Goal: Information Seeking & Learning: Learn about a topic

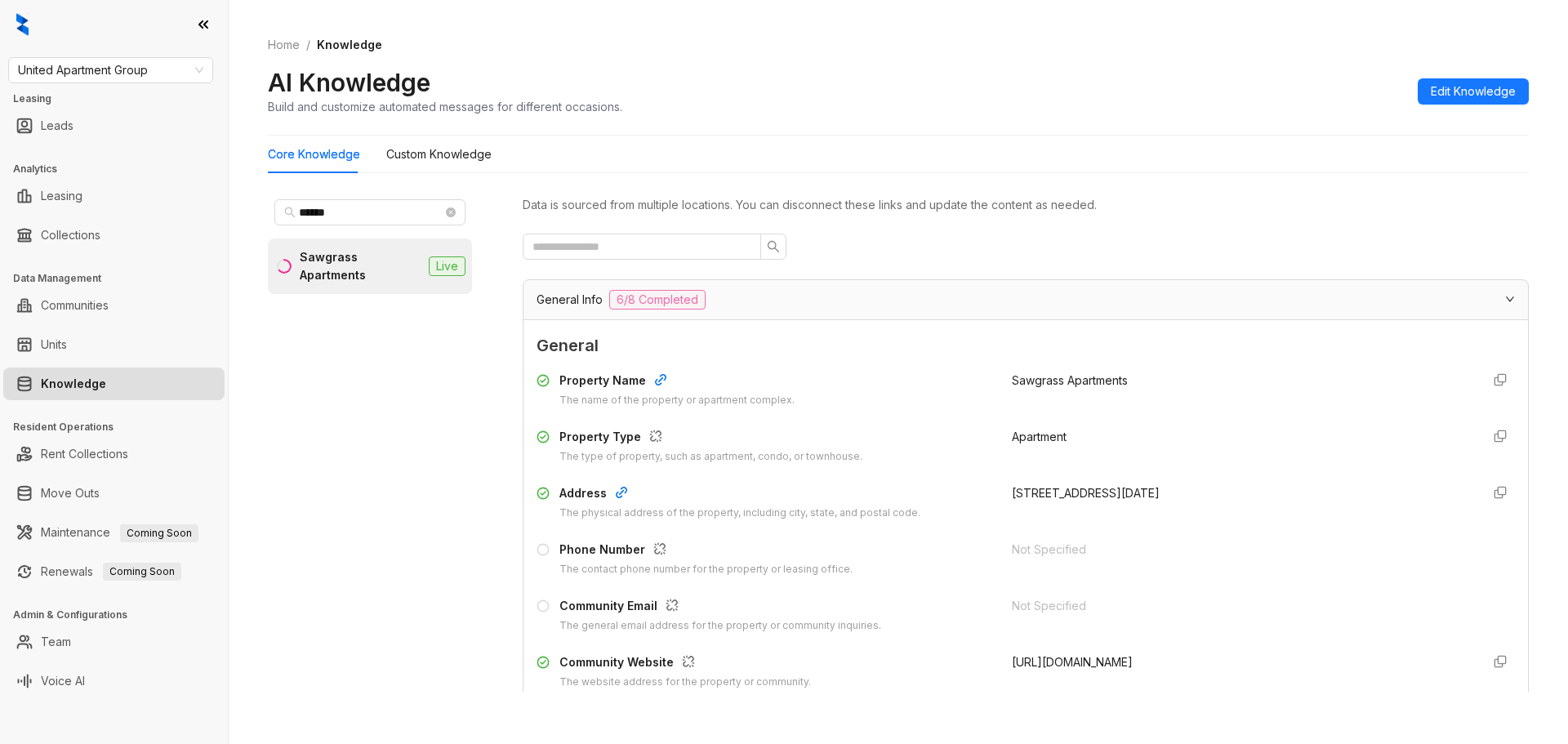
scroll to position [1552, 0]
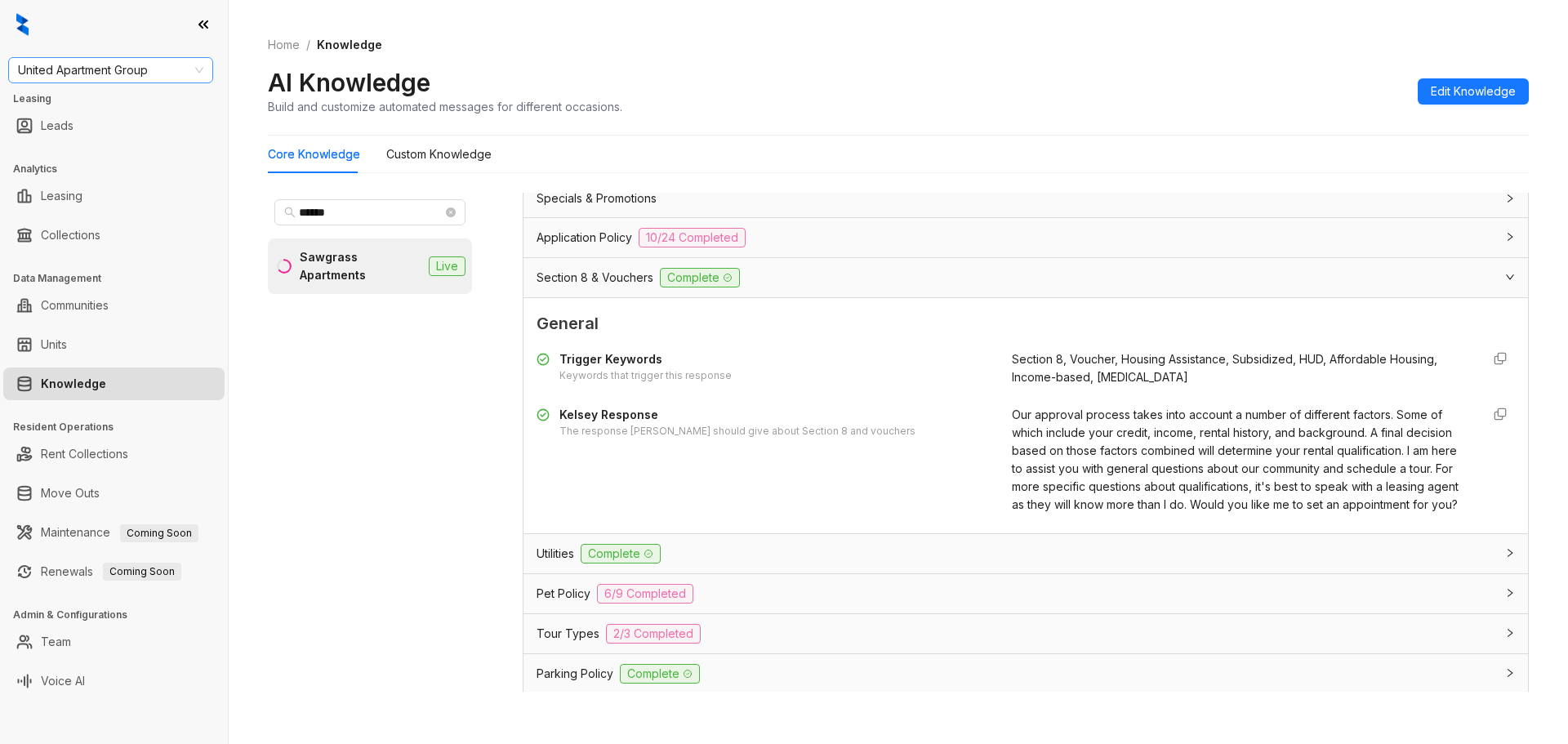
click at [156, 66] on span "United Apartment Group" at bounding box center [110, 70] width 185 height 25
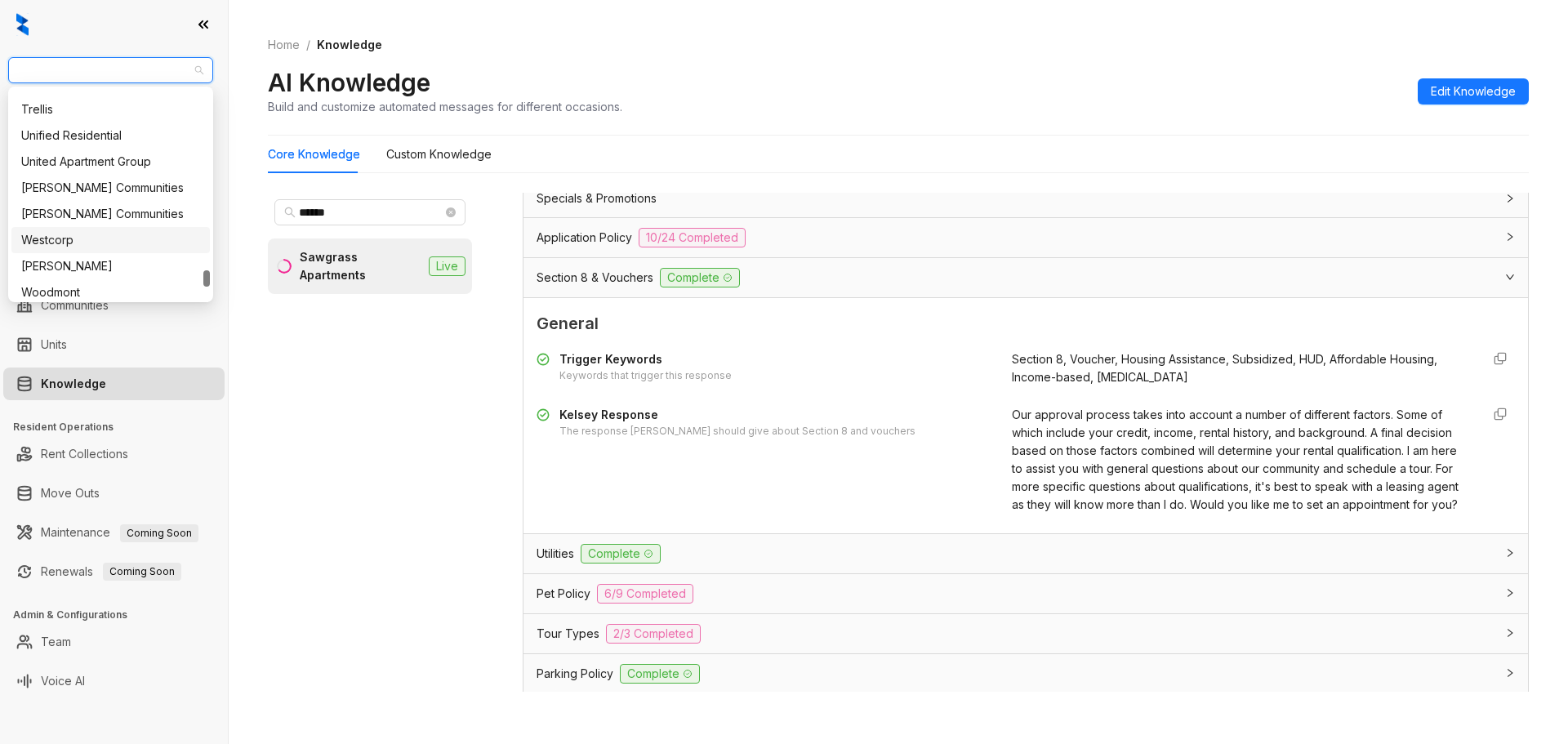
click at [139, 237] on div "Westcorp" at bounding box center [111, 240] width 179 height 18
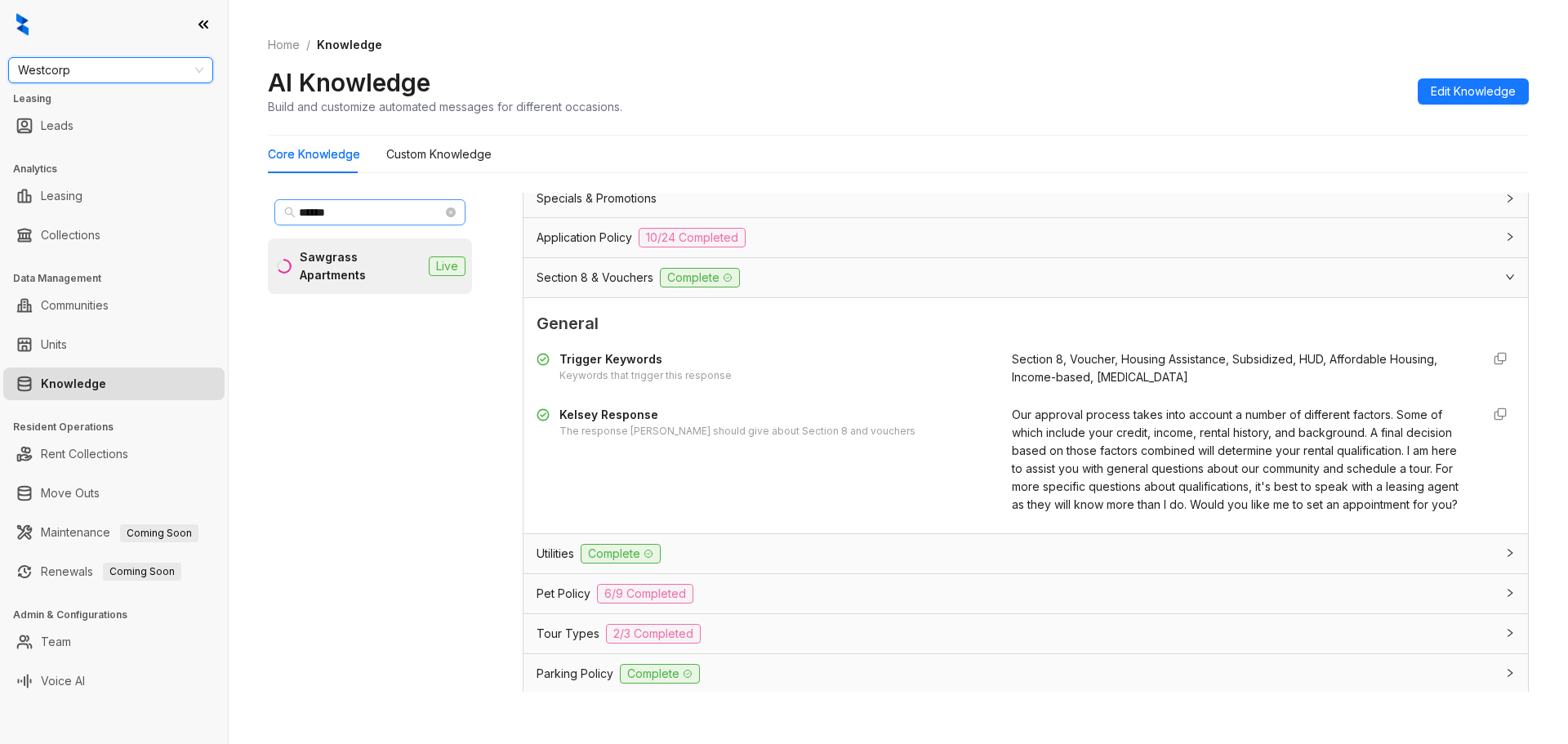
click at [377, 201] on div "Westcorp Westcorp Leasing Leads Analytics Leasing Collections Data Management C…" at bounding box center [784, 372] width 1568 height 744
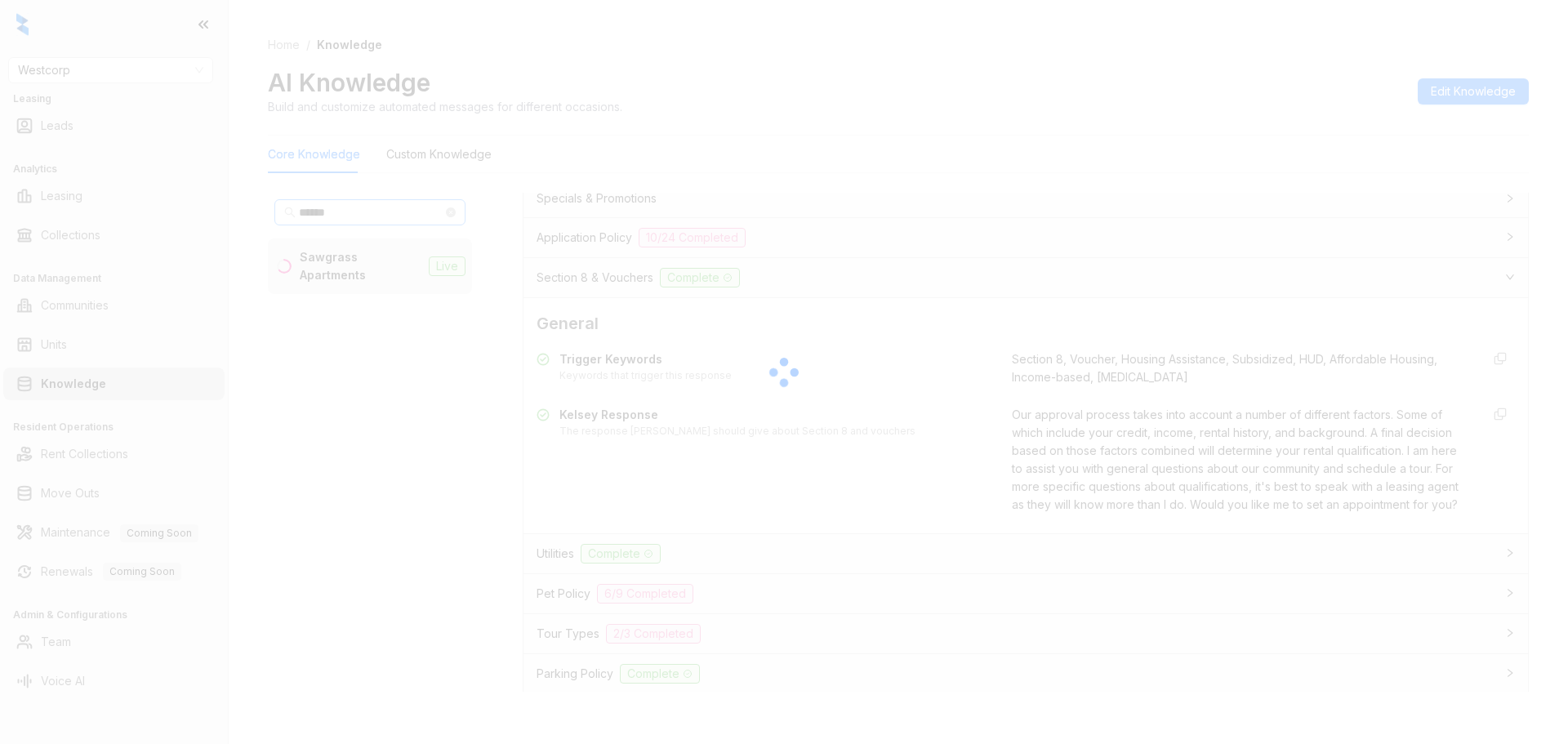
click at [377, 201] on div at bounding box center [784, 372] width 1568 height 744
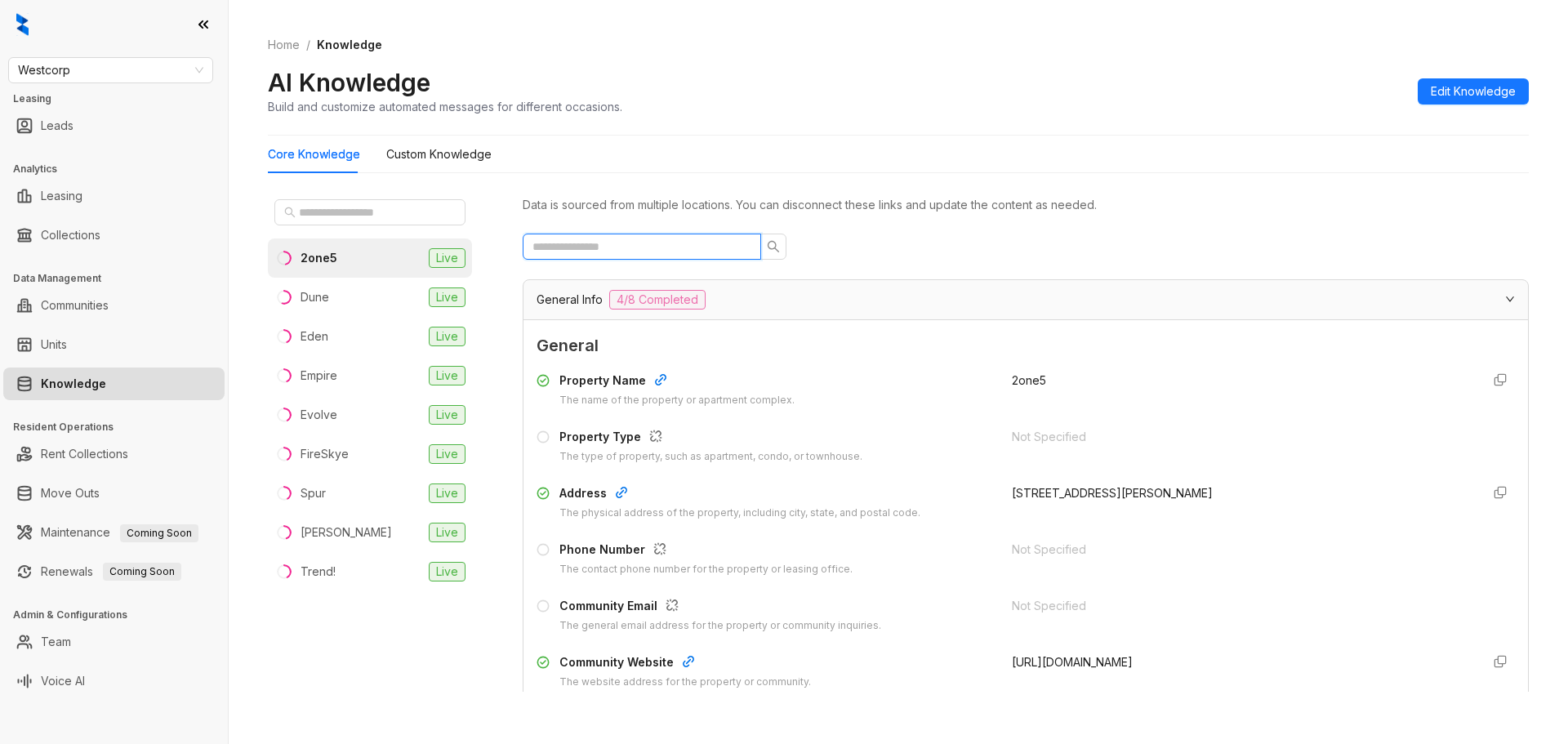
click at [628, 242] on input "text" at bounding box center [635, 246] width 206 height 18
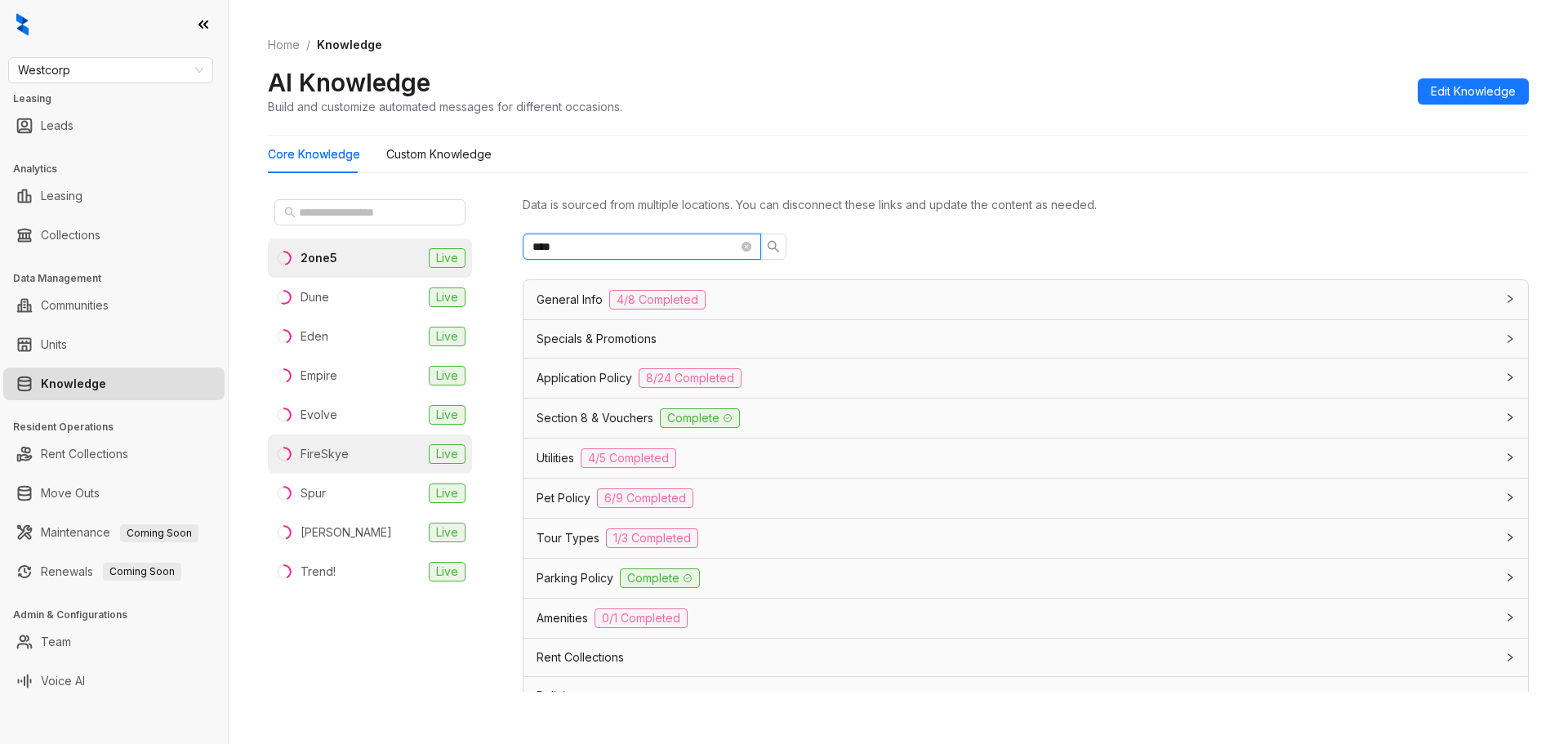
type input "****"
click at [364, 442] on li "FireSkye Live" at bounding box center [369, 454] width 204 height 39
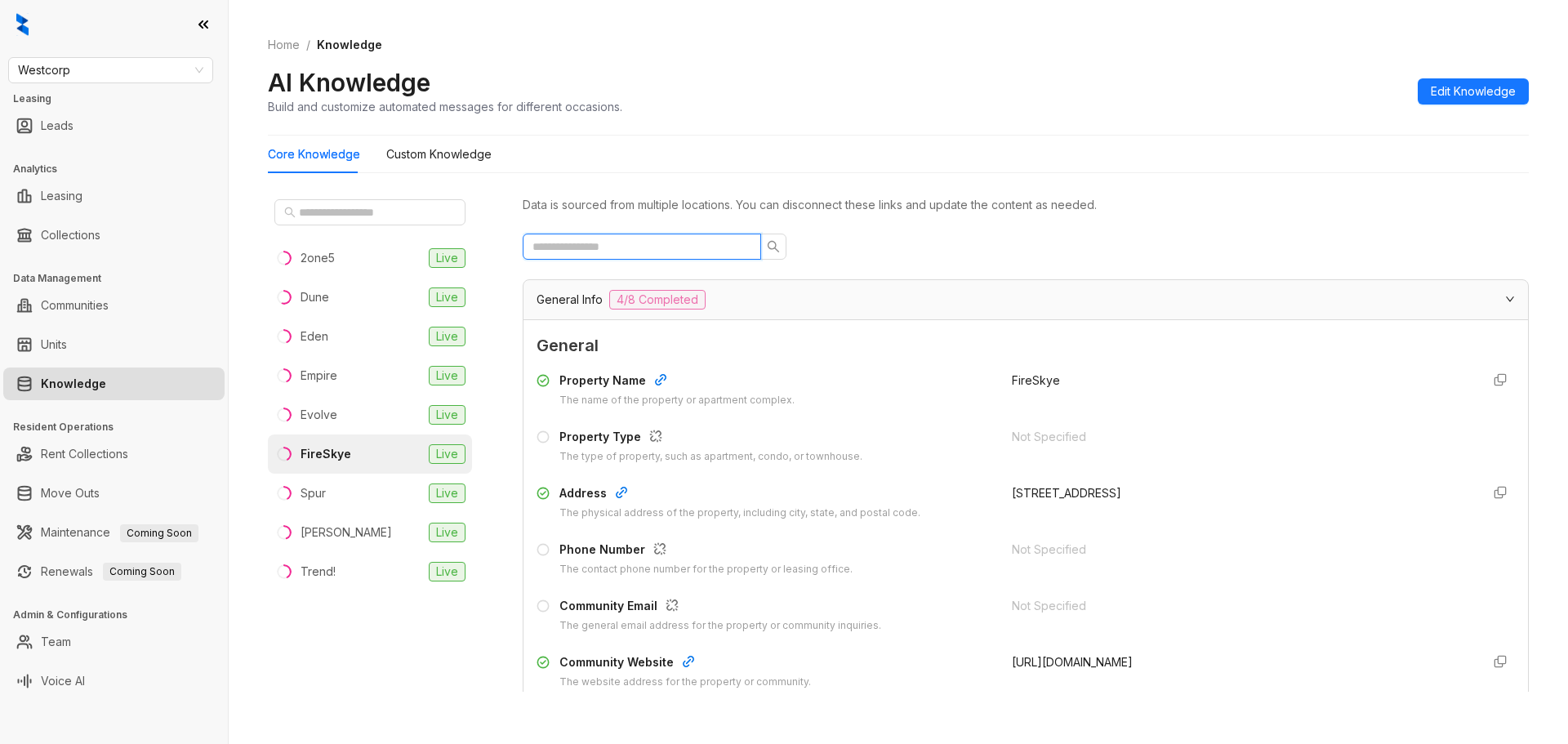
click at [650, 246] on input "text" at bounding box center [635, 246] width 206 height 18
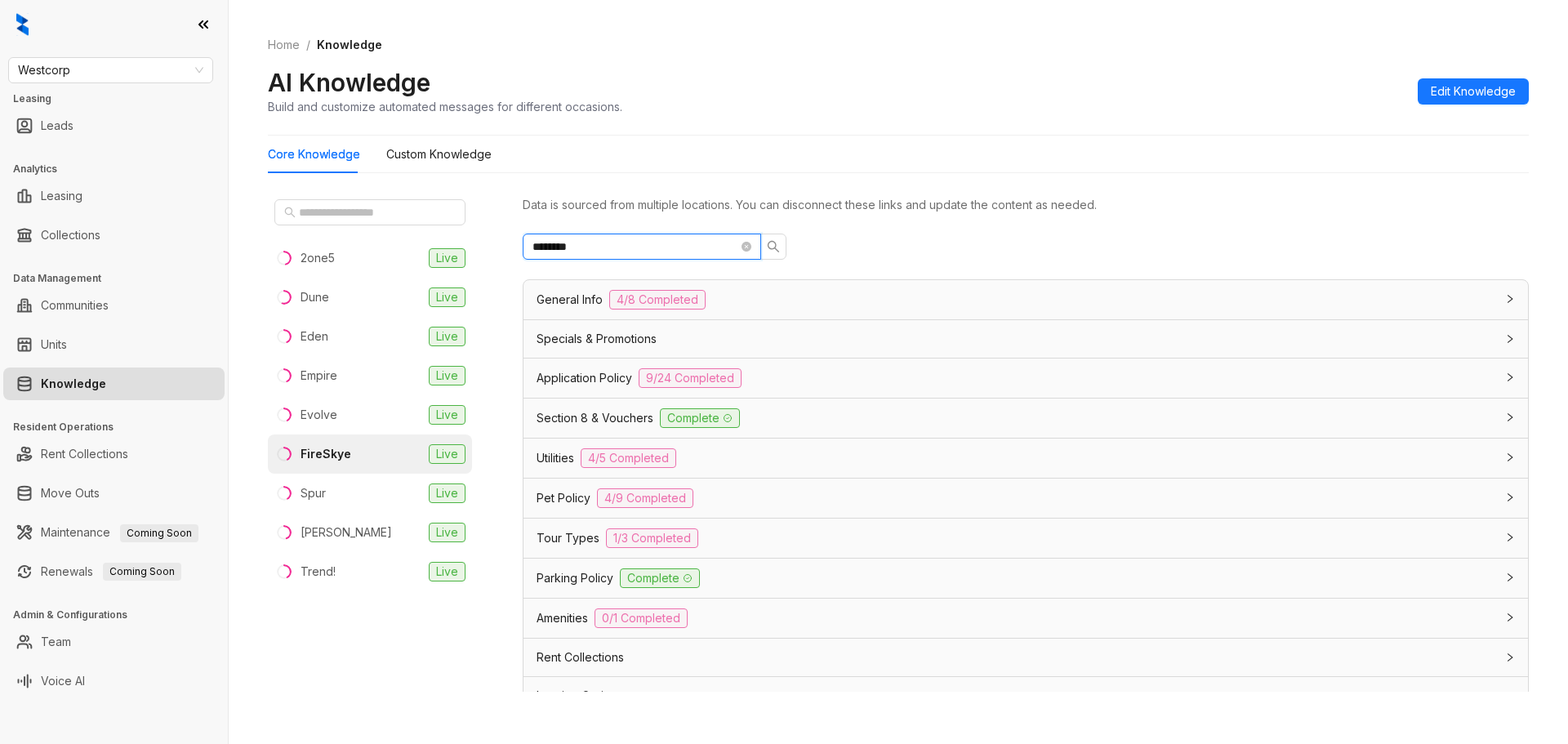
type input "********"
click at [803, 415] on div "Section 8 & Vouchers Complete" at bounding box center [1015, 419] width 958 height 20
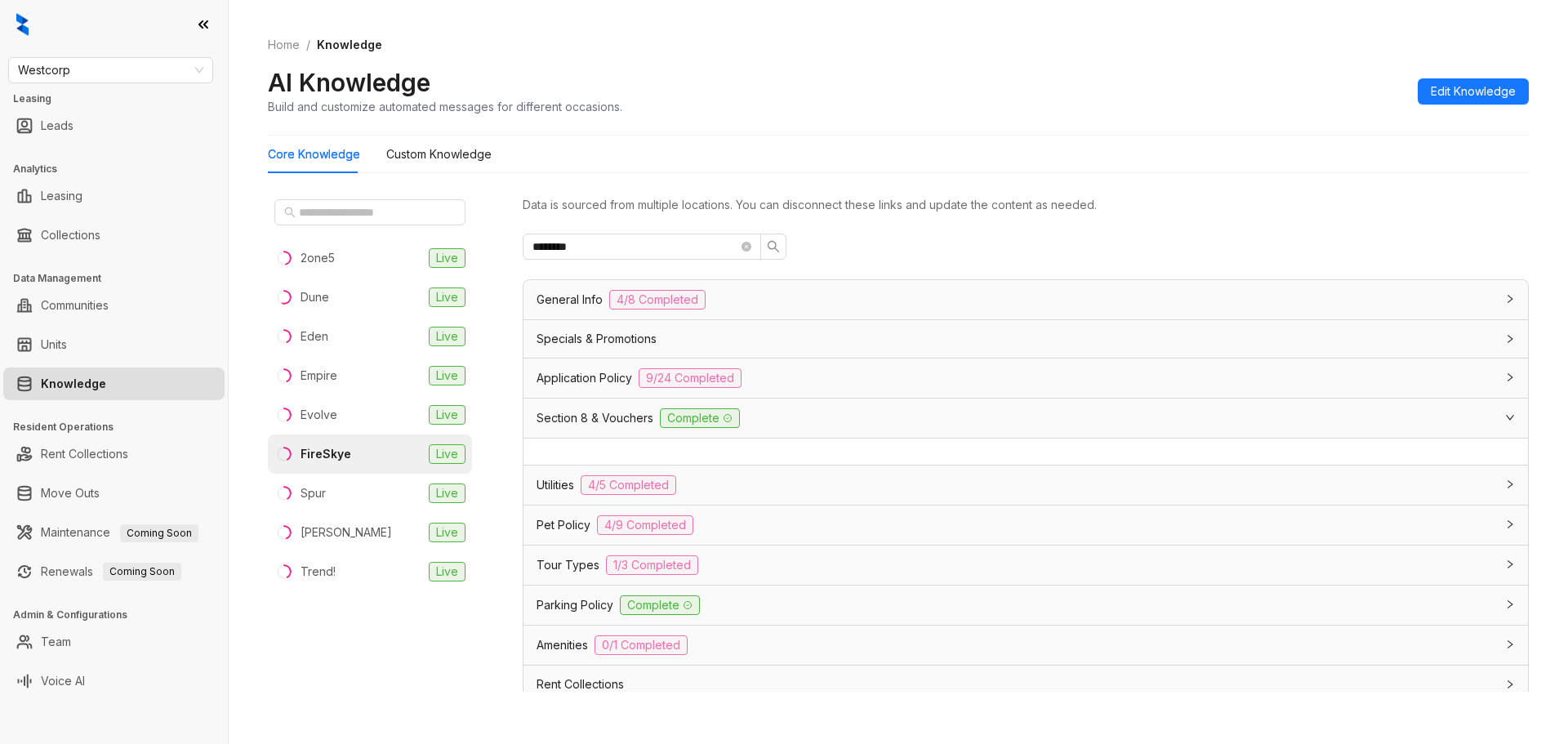
click at [806, 380] on div "Application Policy 9/24 Completed" at bounding box center [1015, 378] width 958 height 20
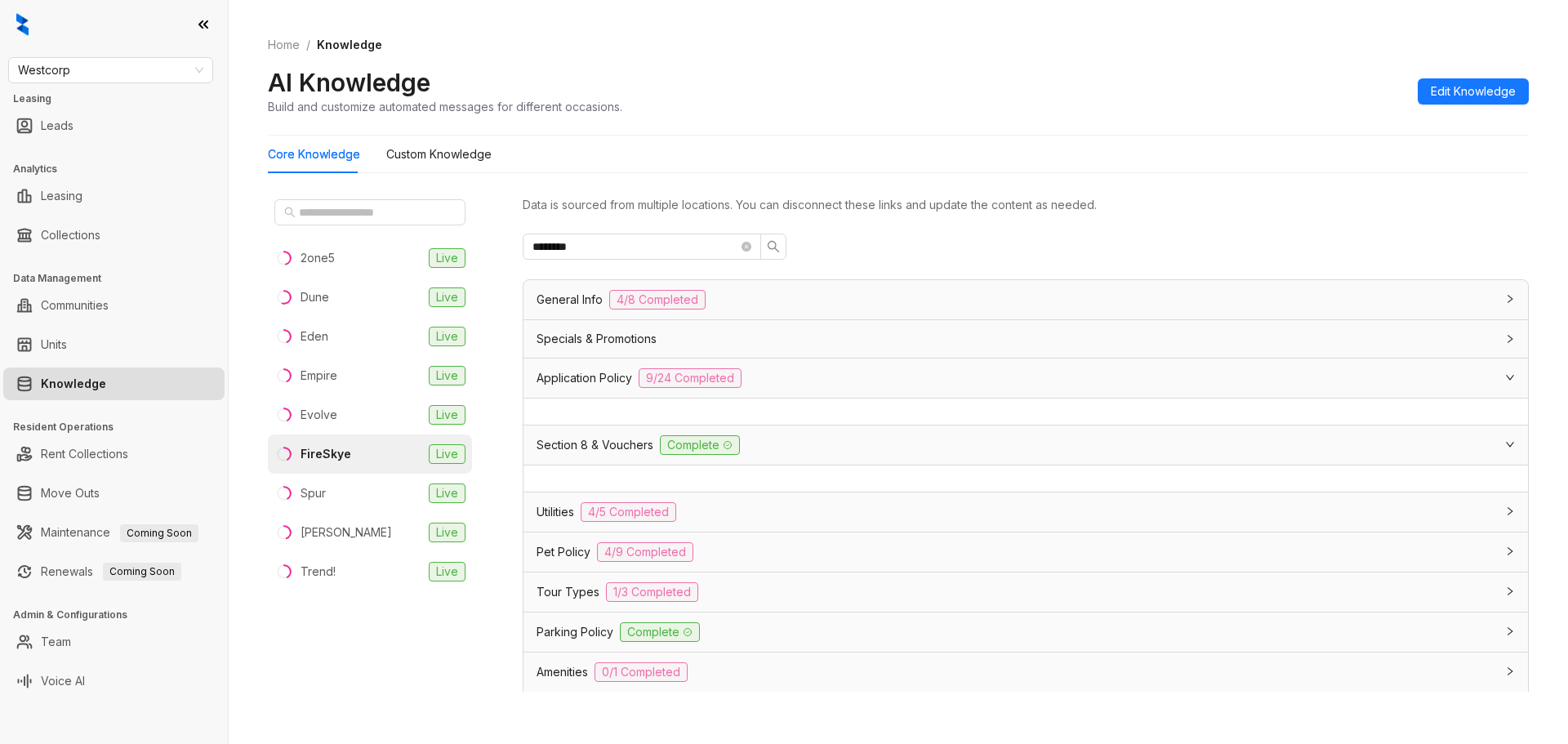
click at [820, 342] on div "Specials & Promotions" at bounding box center [1015, 339] width 958 height 18
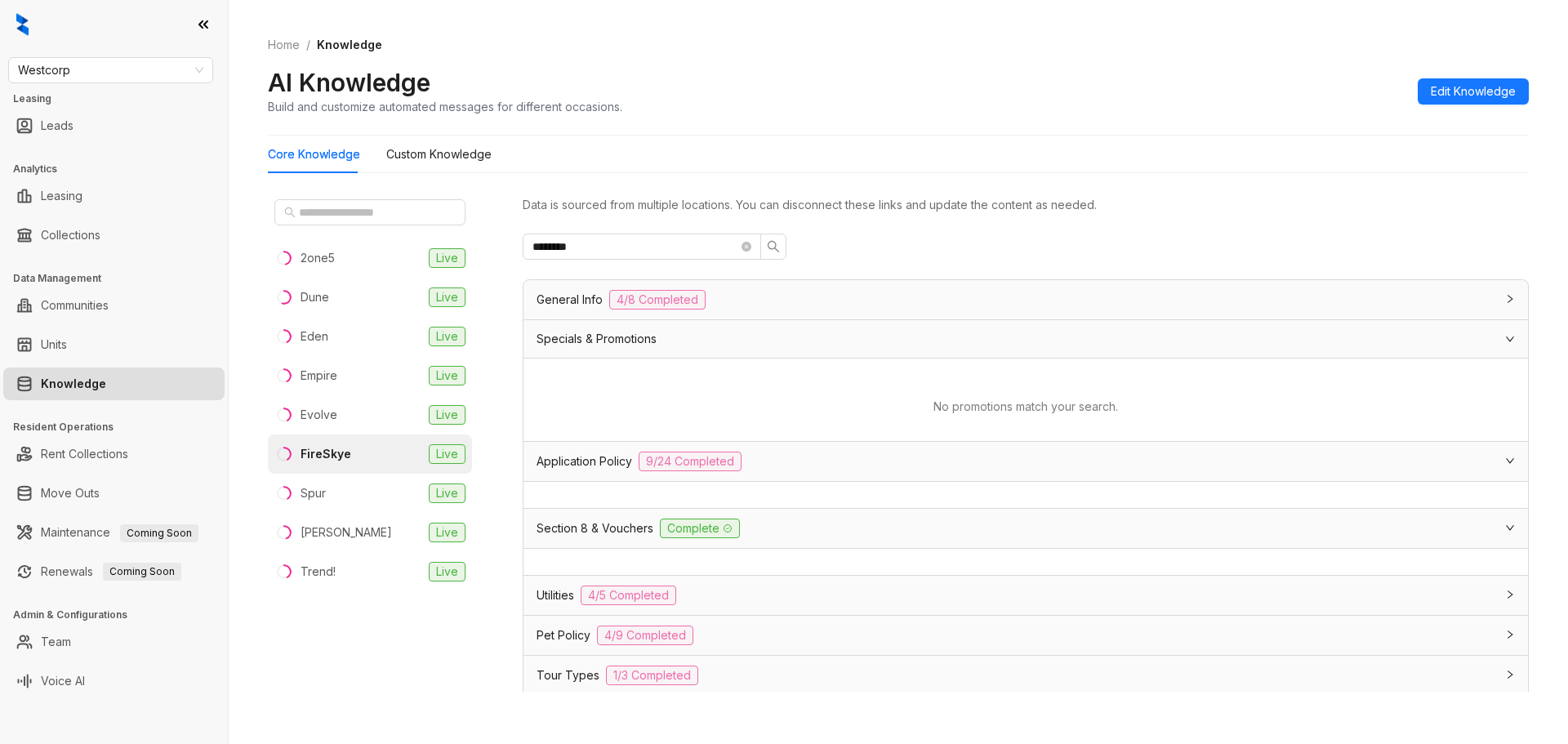
click at [828, 298] on div "General Info 4/8 Completed" at bounding box center [1015, 300] width 958 height 20
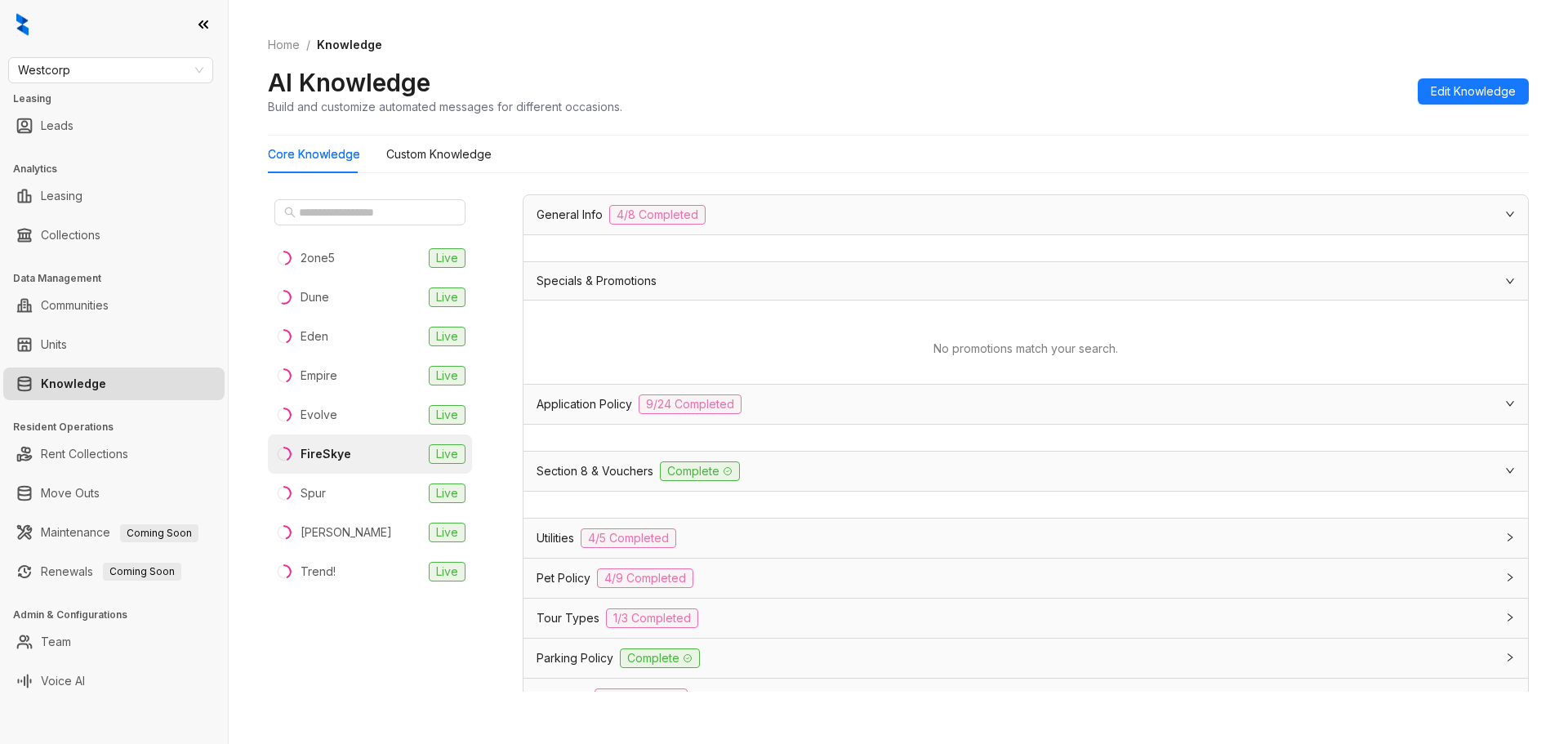
scroll to position [164, 0]
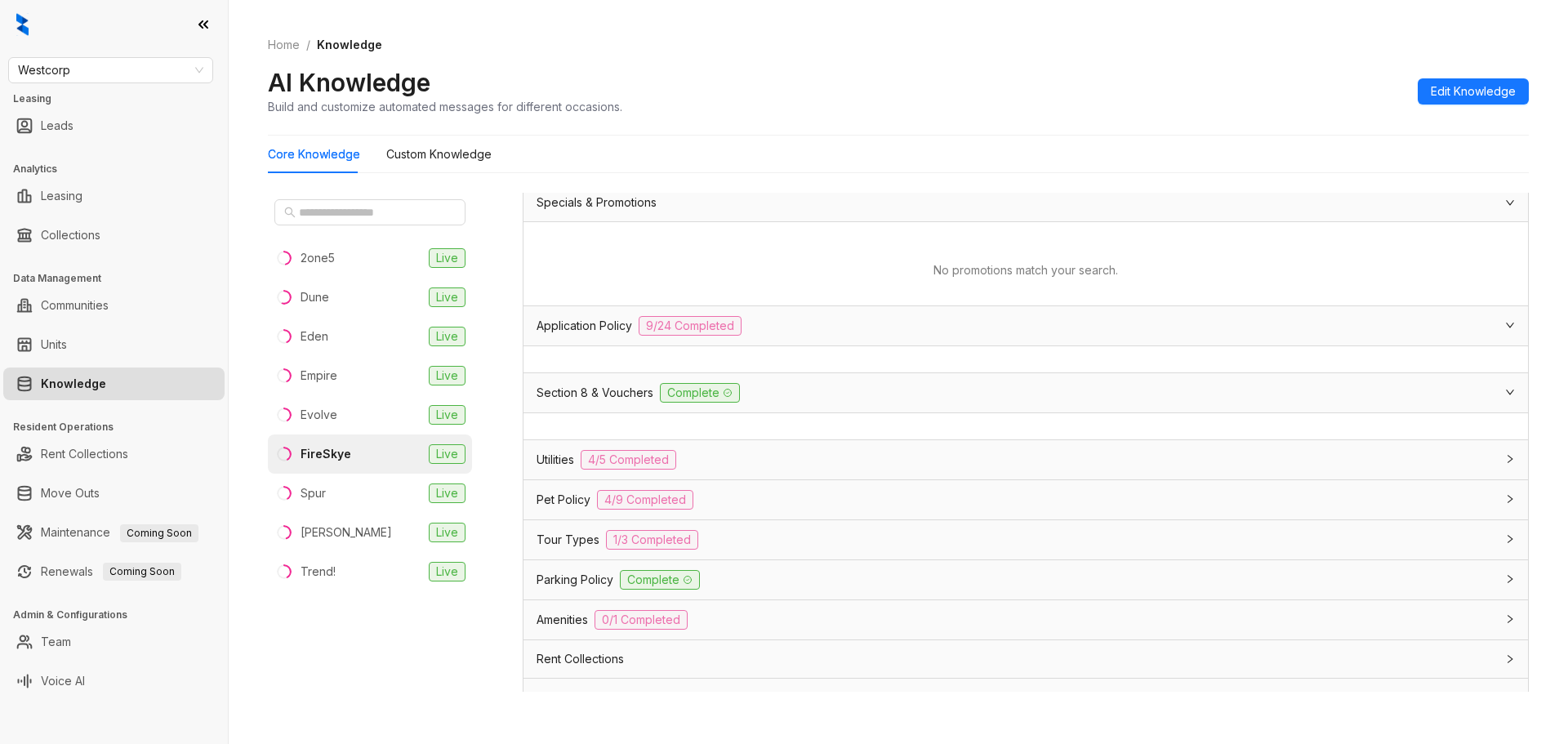
click at [809, 471] on div "Utilities 4/5 Completed" at bounding box center [1025, 460] width 1005 height 39
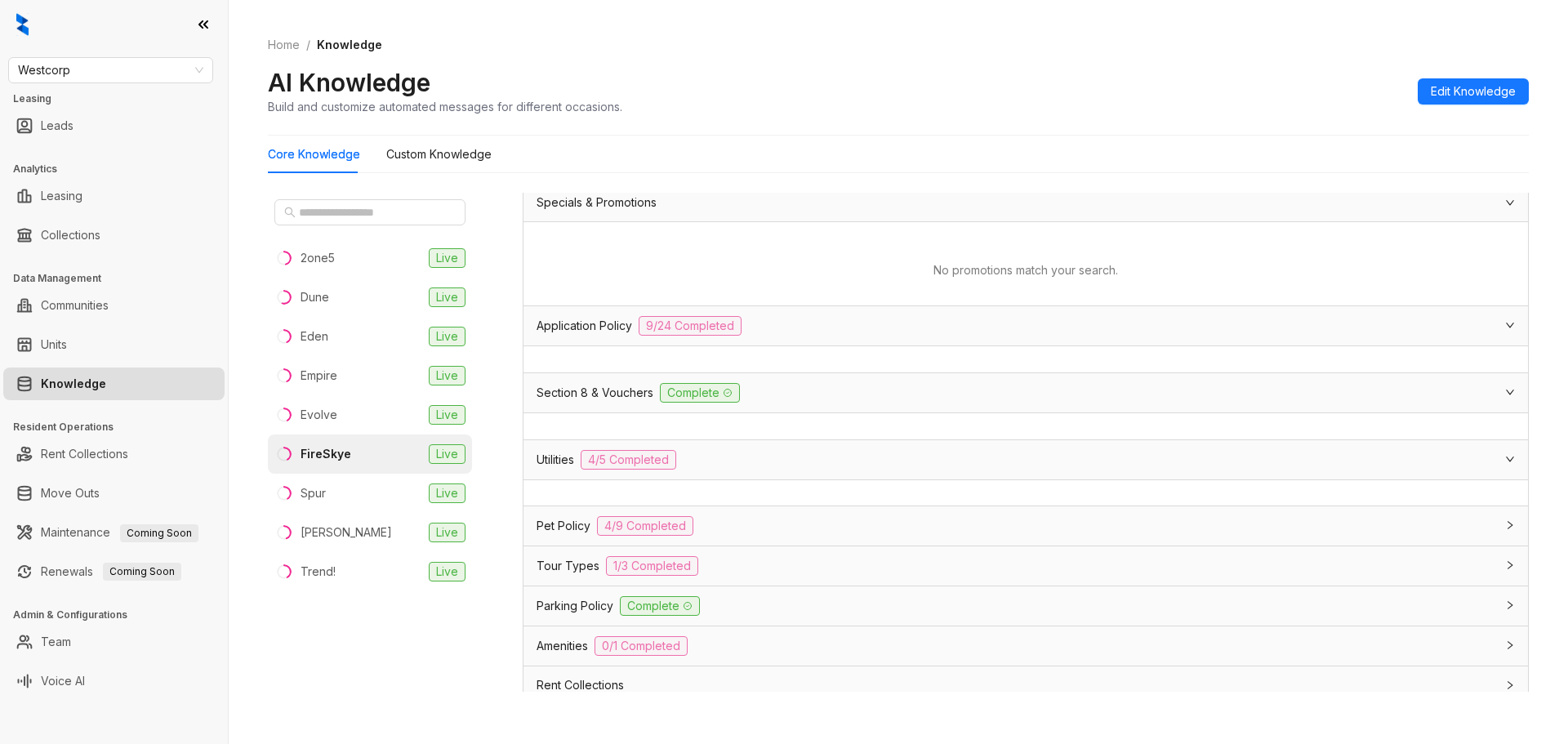
click at [808, 505] on div at bounding box center [1025, 494] width 1005 height 27
click at [815, 531] on div "Pet Policy 4/9 Completed" at bounding box center [1015, 527] width 958 height 20
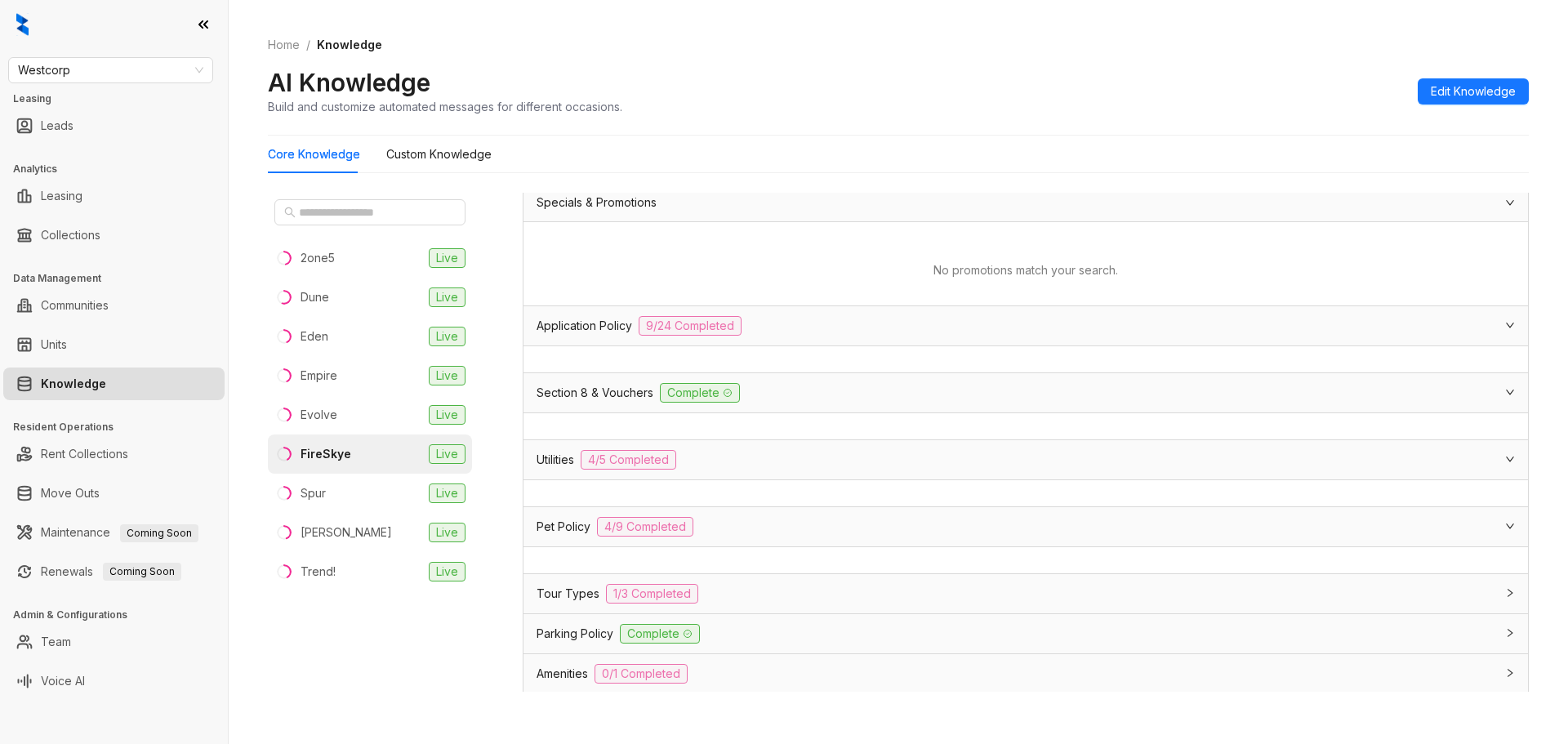
click at [813, 577] on div "Tour Types 1/3 Completed" at bounding box center [1025, 594] width 1005 height 39
click at [809, 616] on div at bounding box center [1025, 628] width 1005 height 27
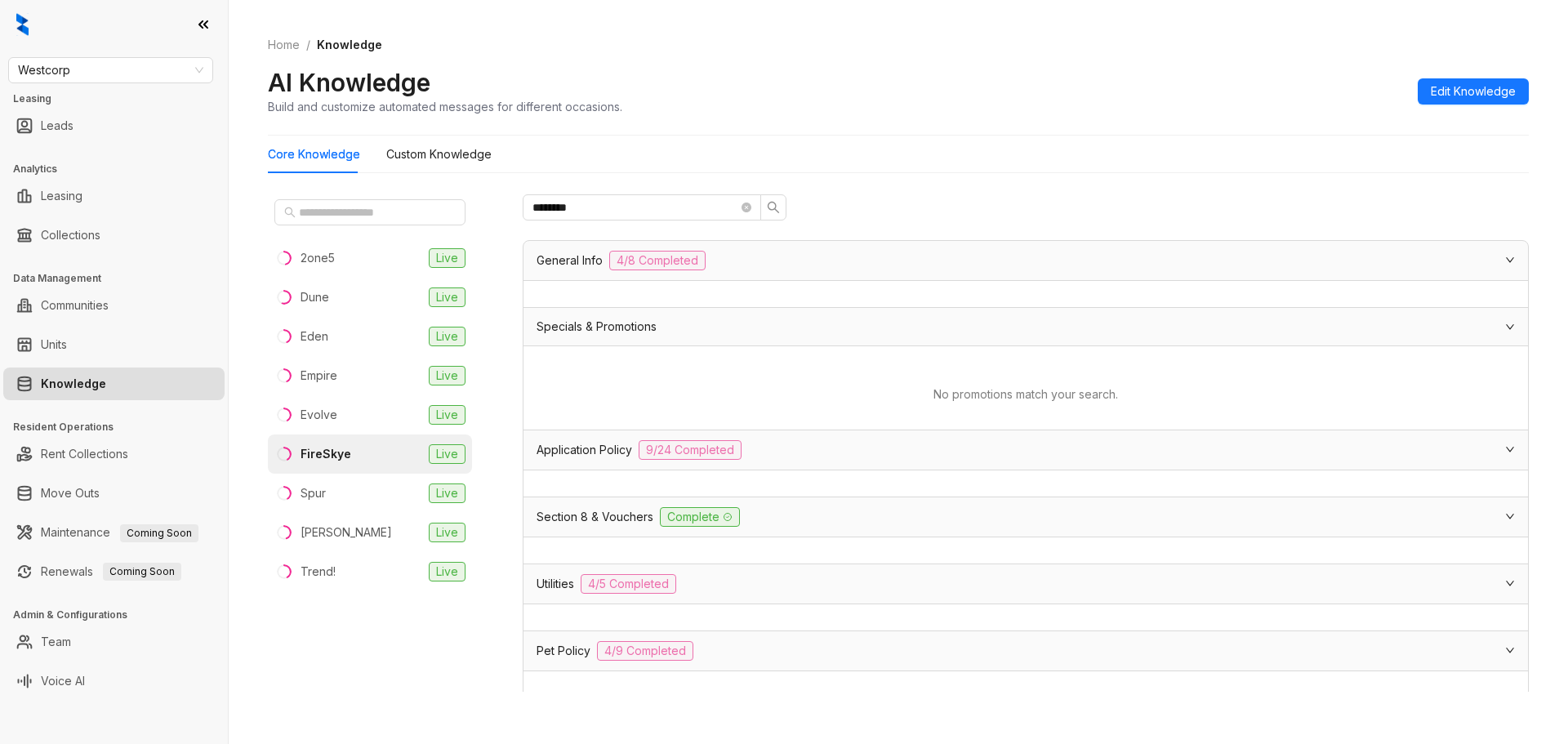
scroll to position [0, 0]
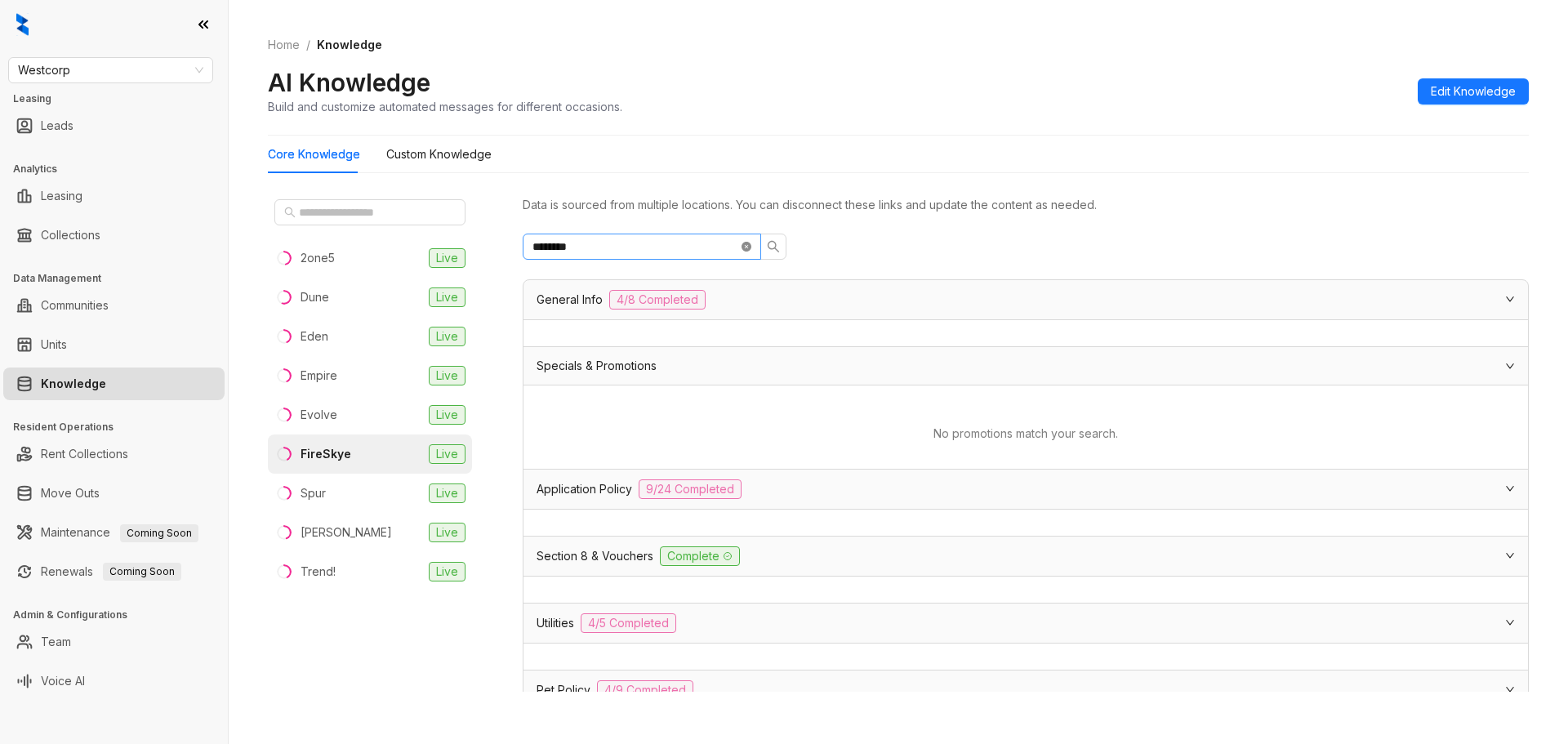
click at [747, 246] on icon "close-circle" at bounding box center [747, 246] width 10 height 10
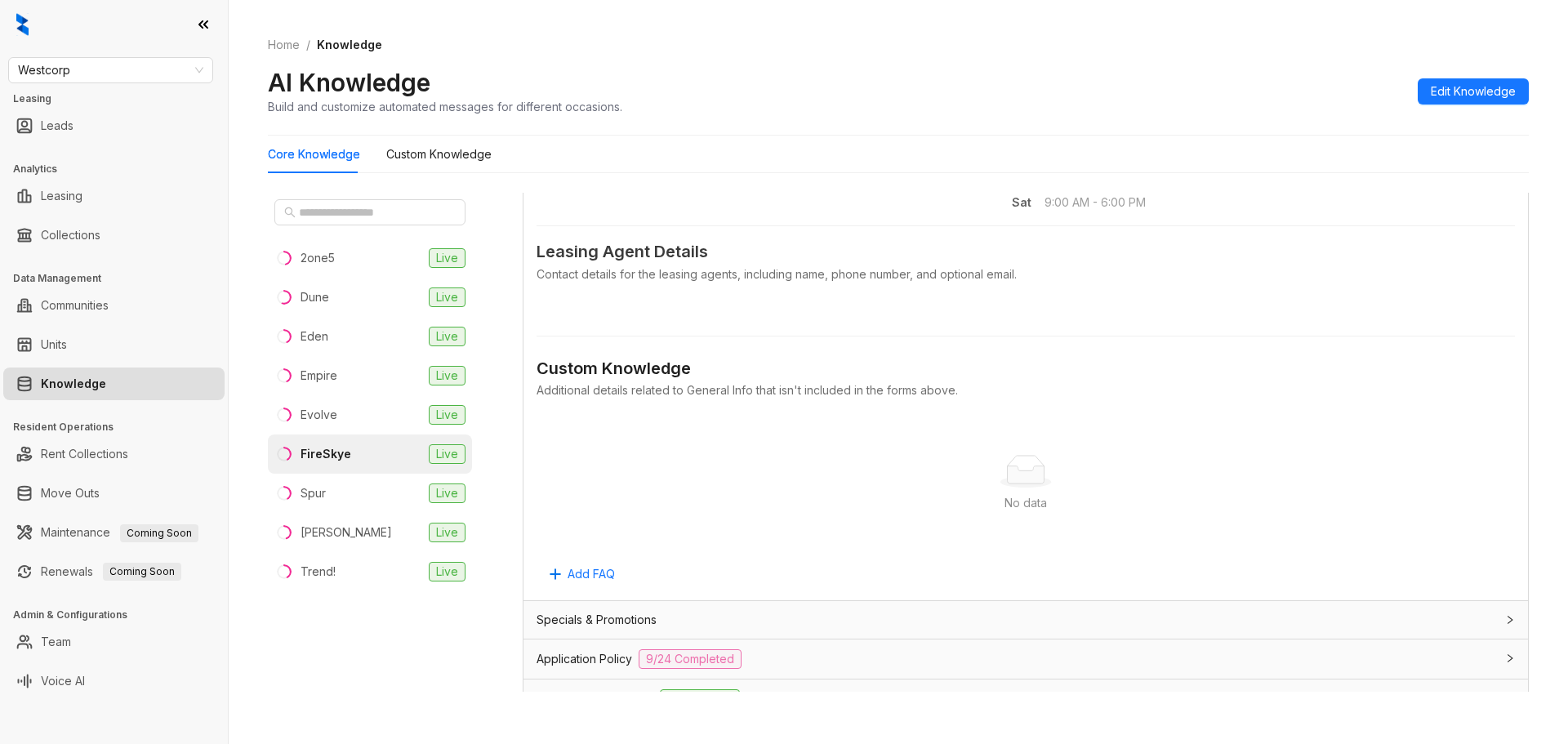
scroll to position [981, 0]
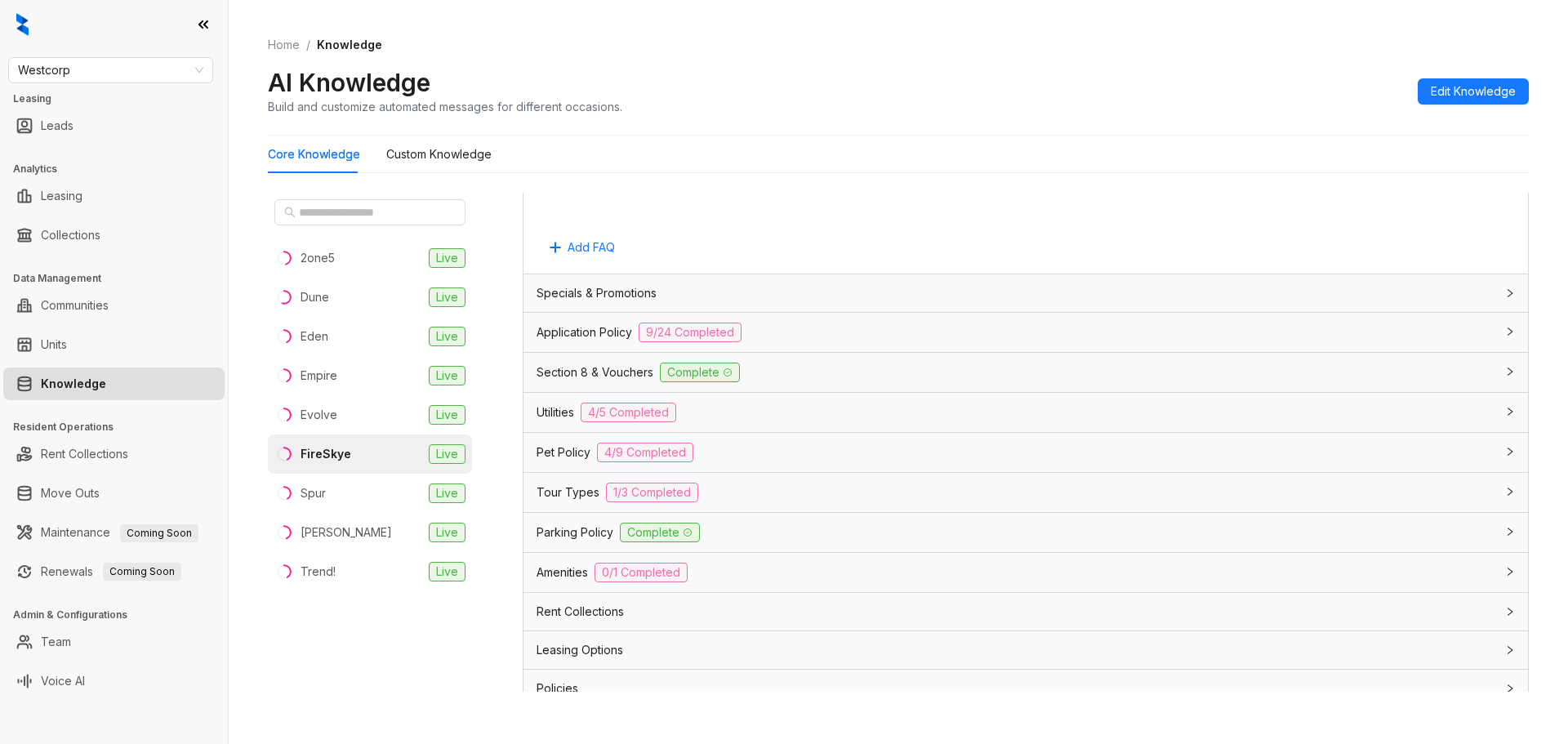
click at [929, 285] on div "Specials & Promotions" at bounding box center [1015, 294] width 958 height 18
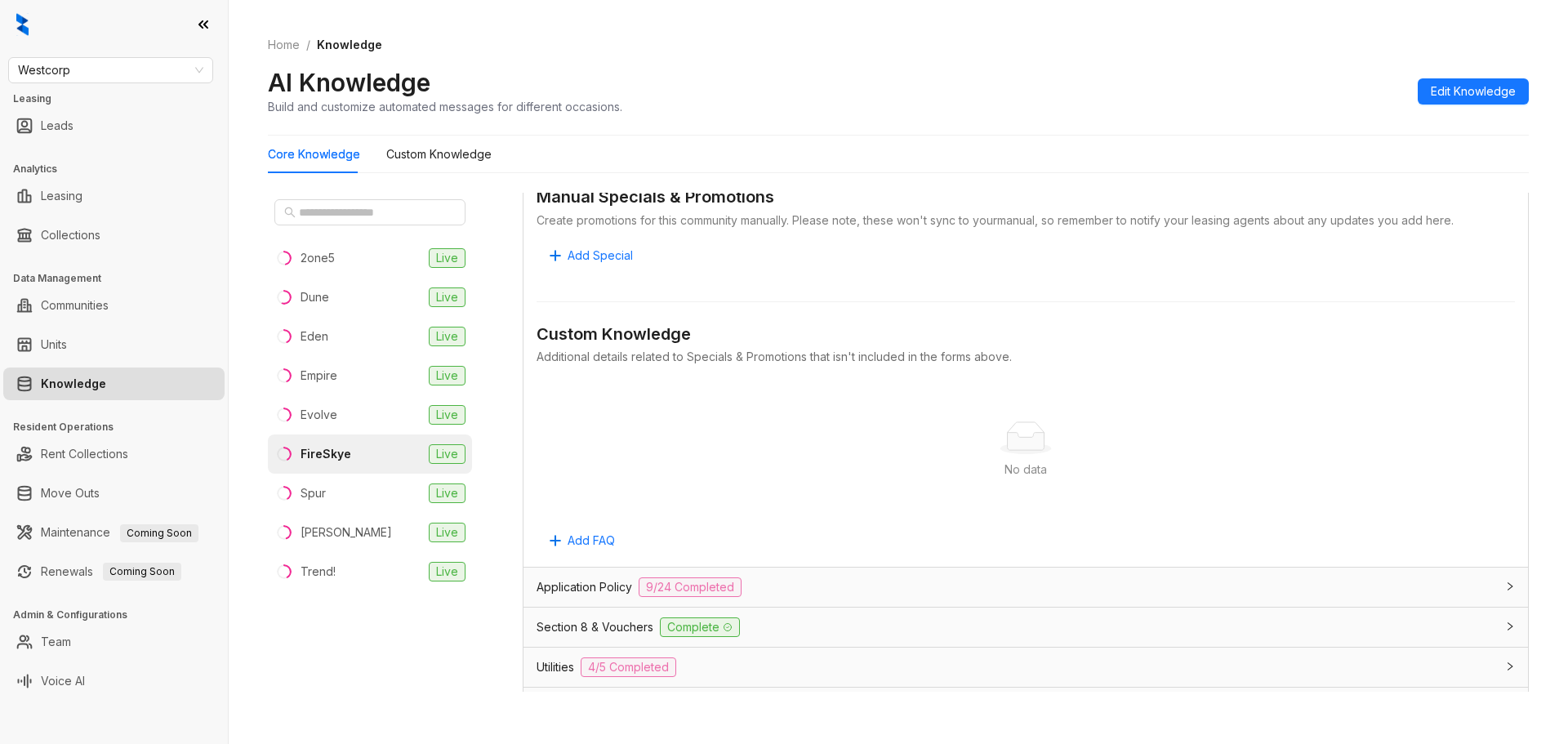
click at [812, 590] on div "Application Policy 9/24 Completed" at bounding box center [1015, 587] width 958 height 20
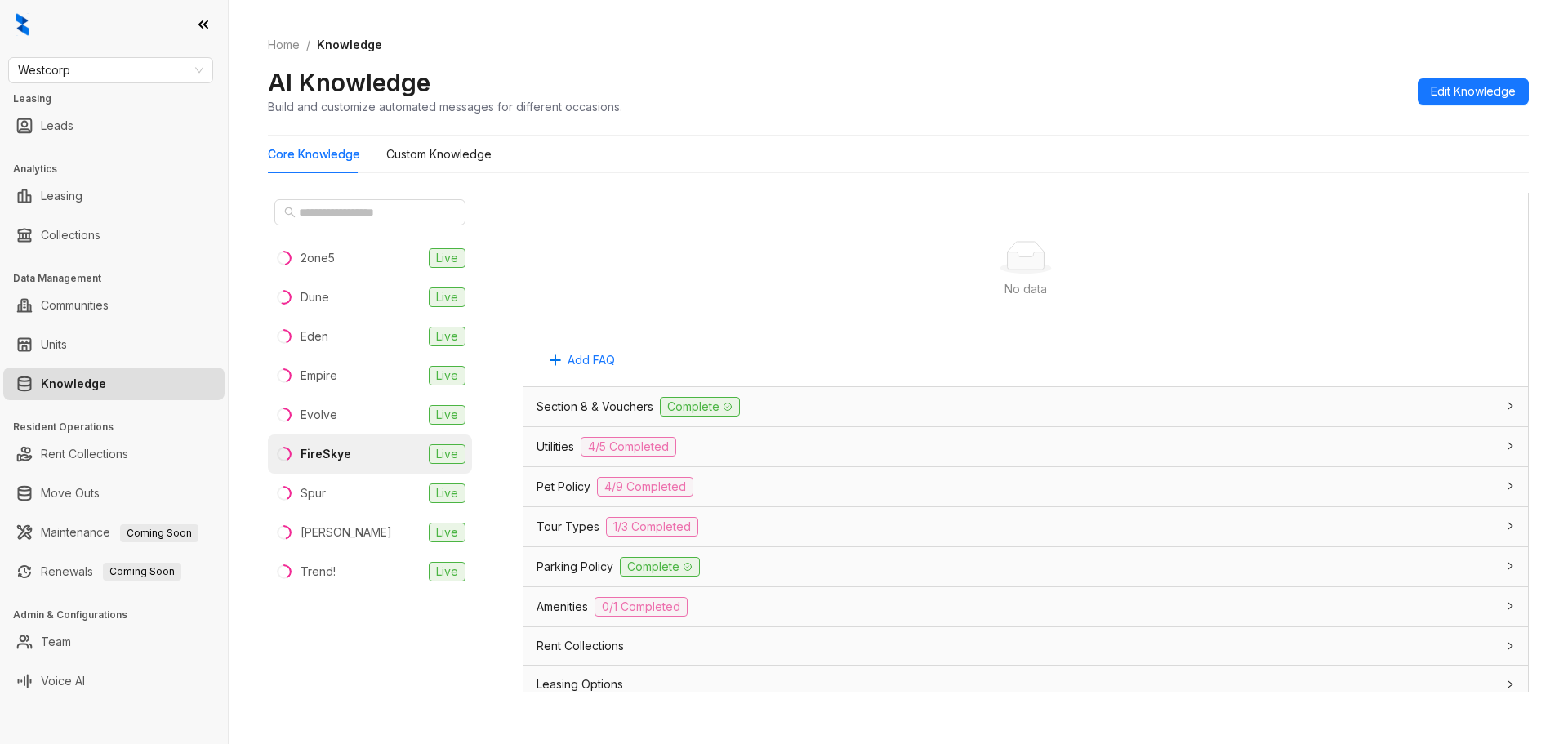
scroll to position [3513, 0]
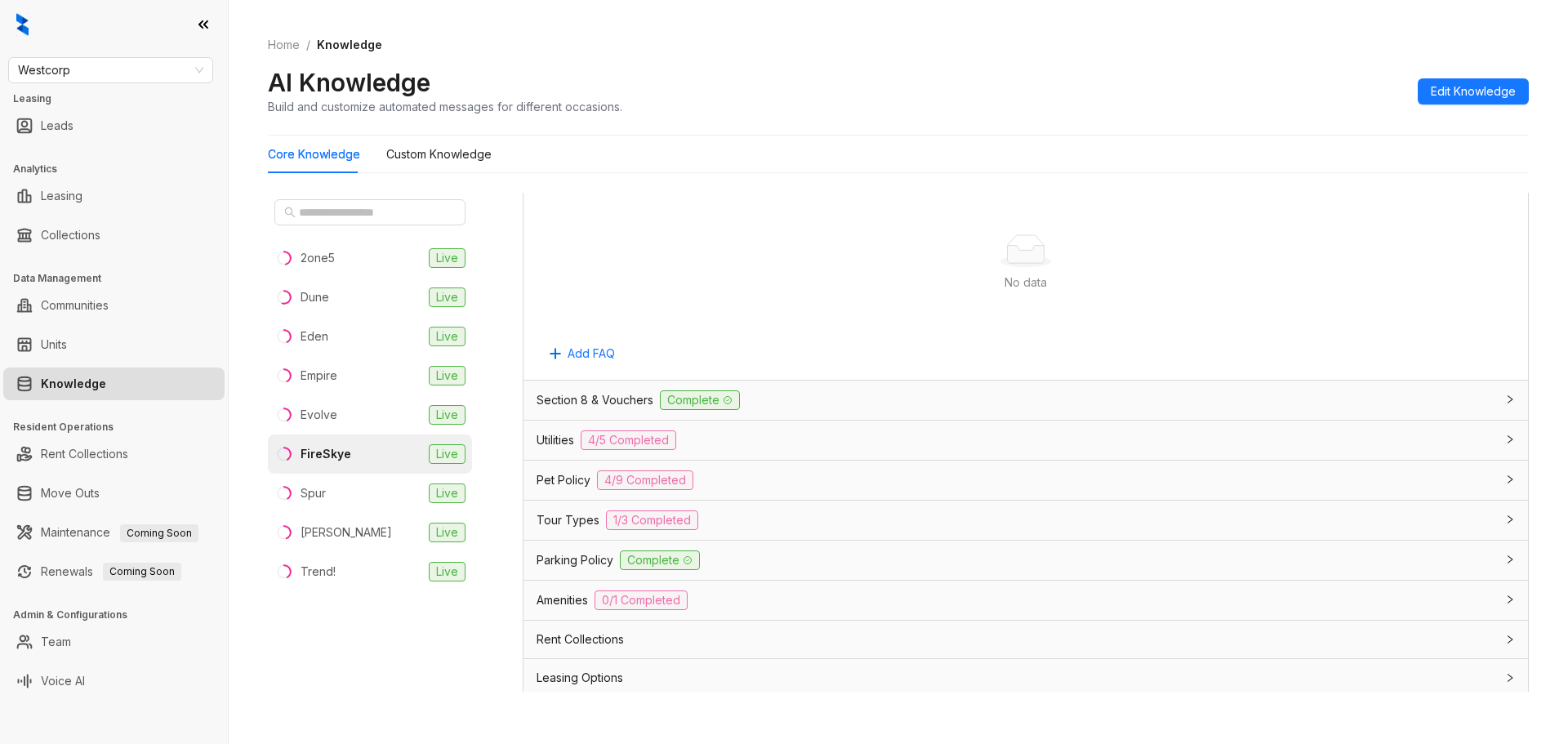
click at [927, 392] on div "Section 8 & Vouchers Complete" at bounding box center [1015, 400] width 958 height 20
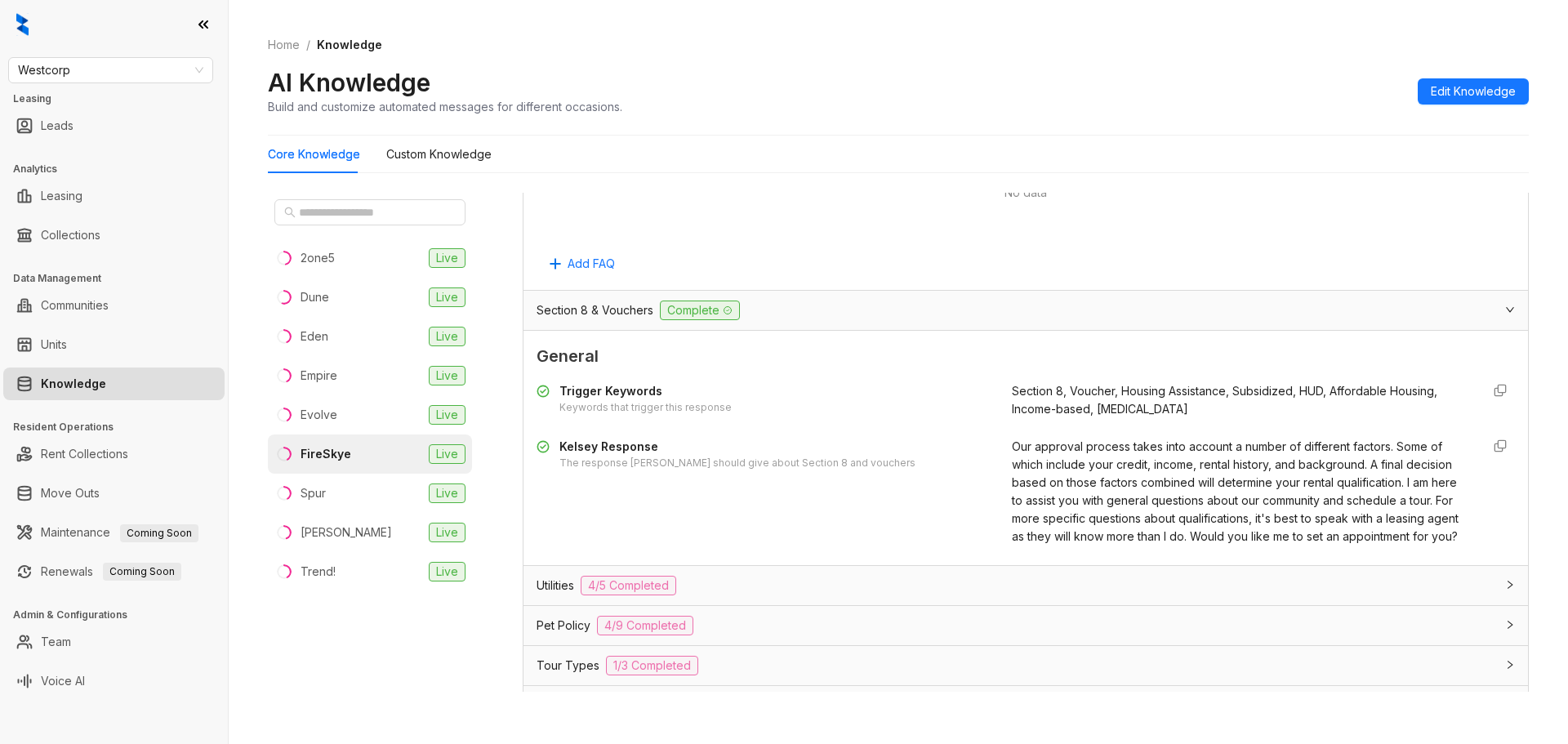
scroll to position [3840, 0]
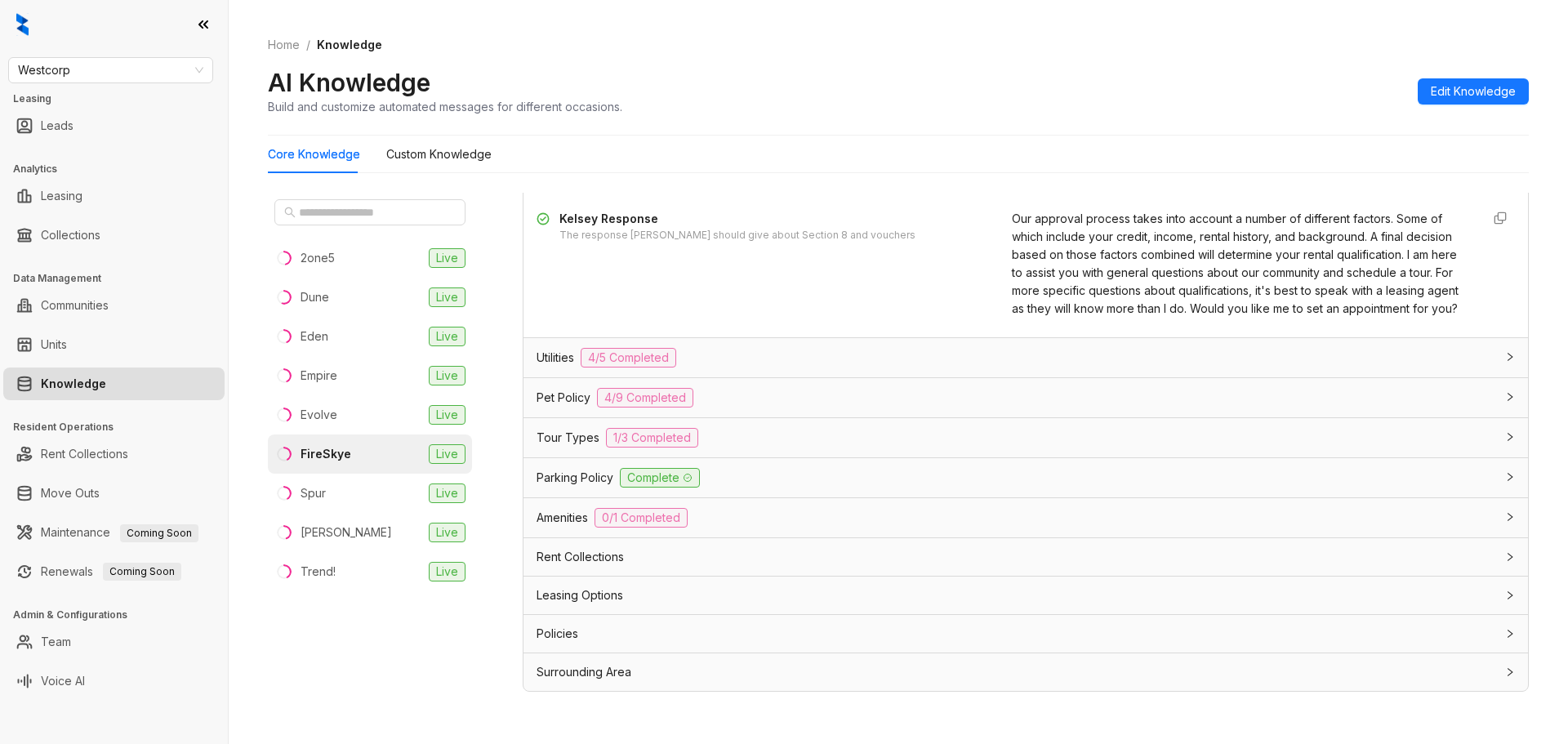
click at [930, 368] on div "Utilities 4/5 Completed" at bounding box center [1015, 358] width 958 height 20
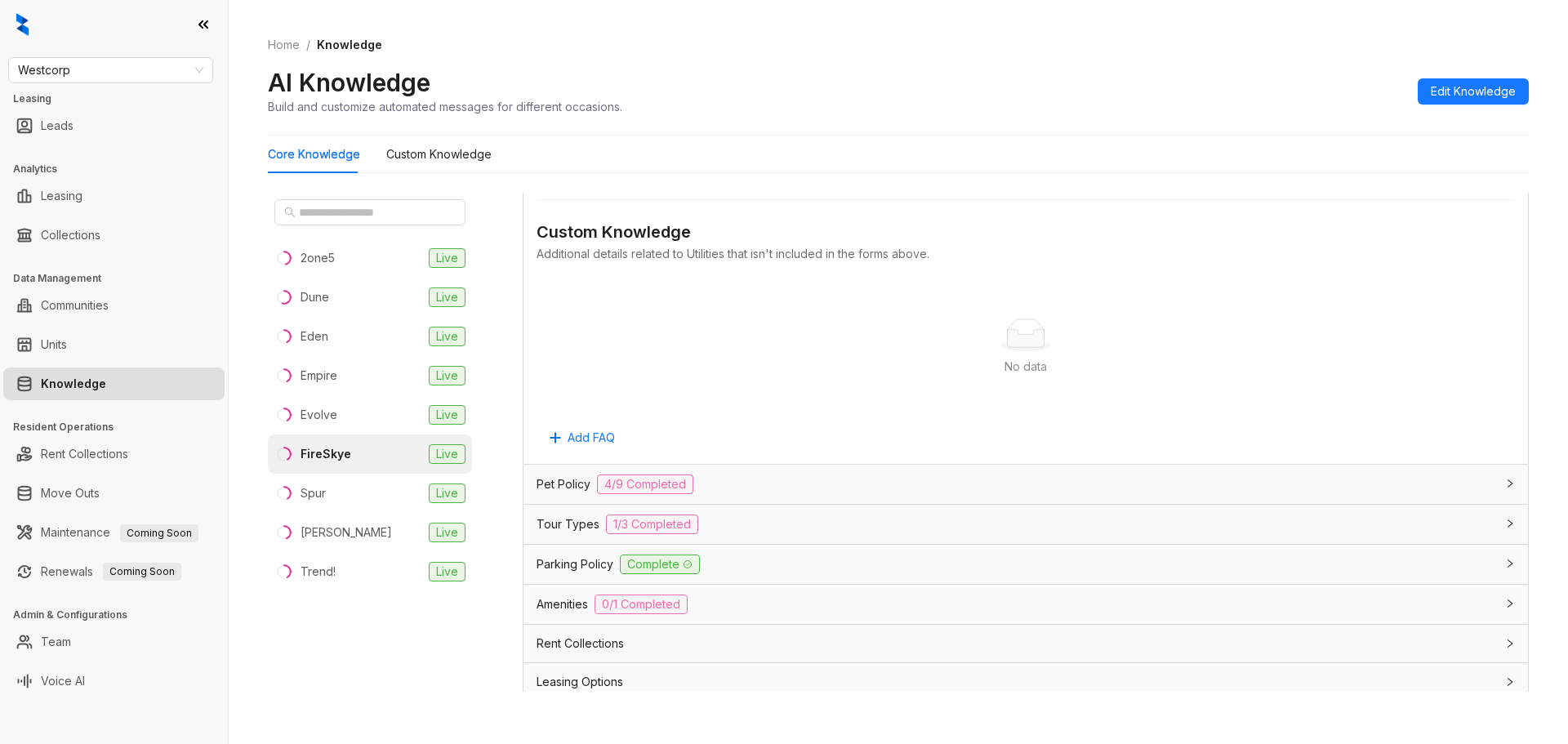
scroll to position [4723, 0]
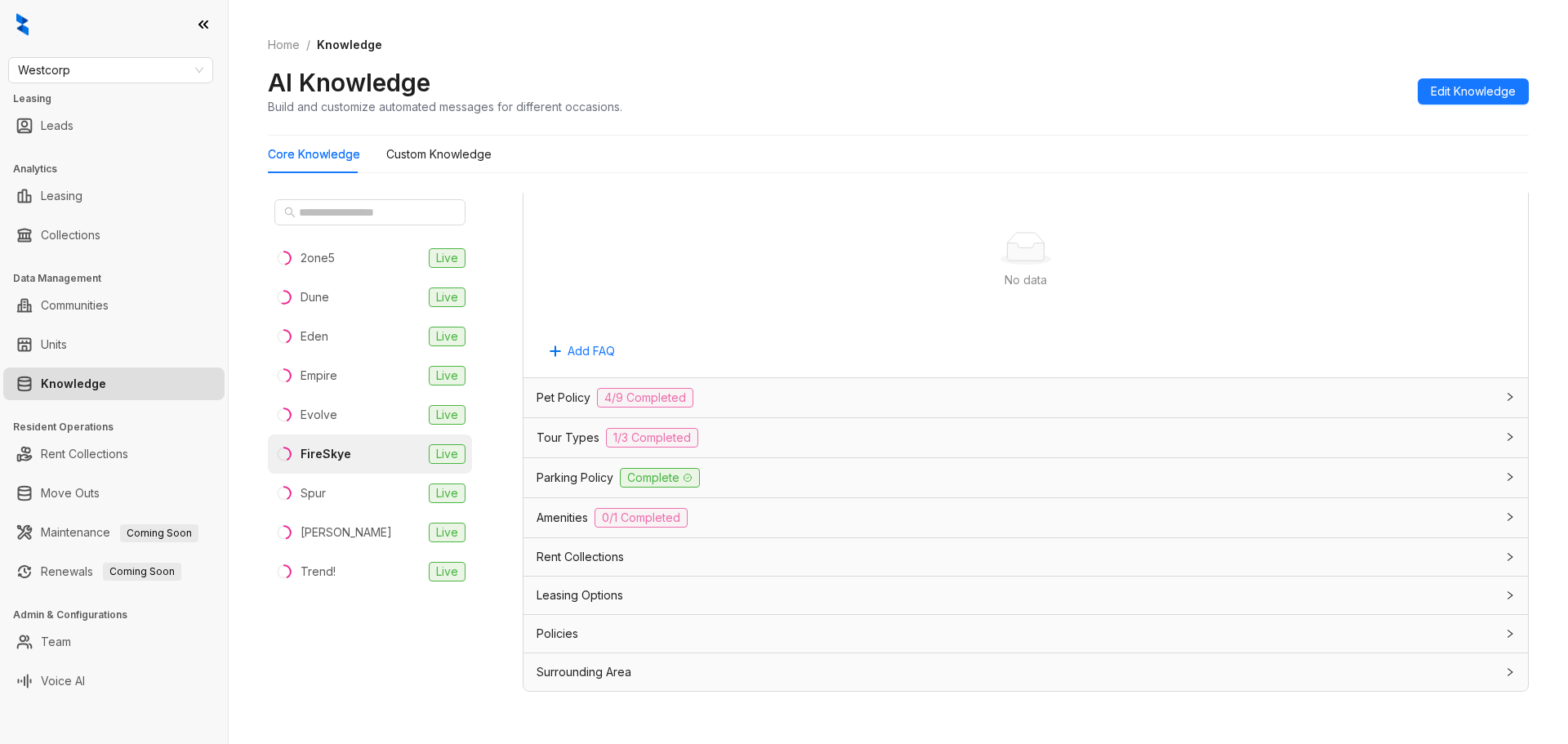
click at [938, 384] on div "Pet Policy 4/9 Completed" at bounding box center [1025, 398] width 1005 height 39
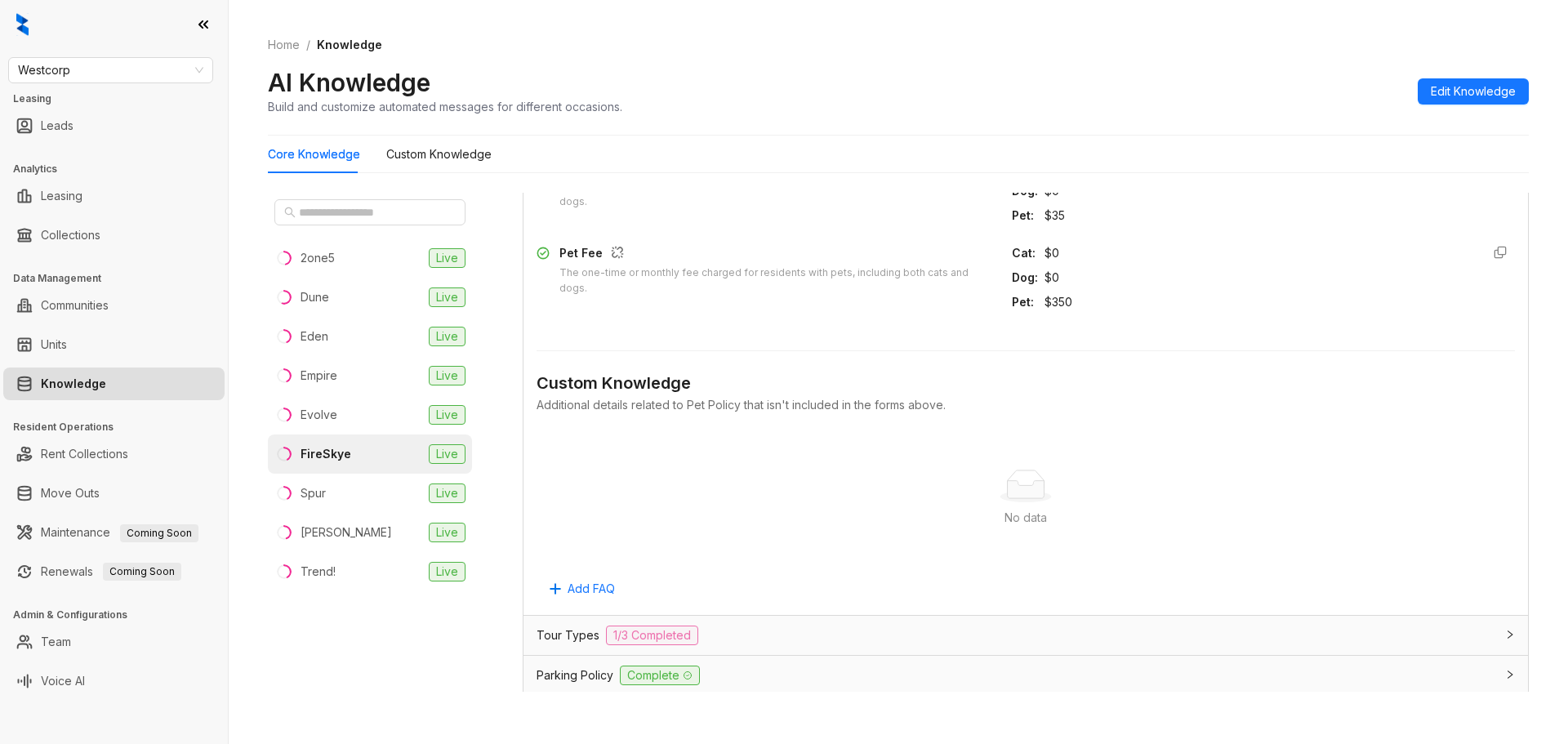
scroll to position [5622, 0]
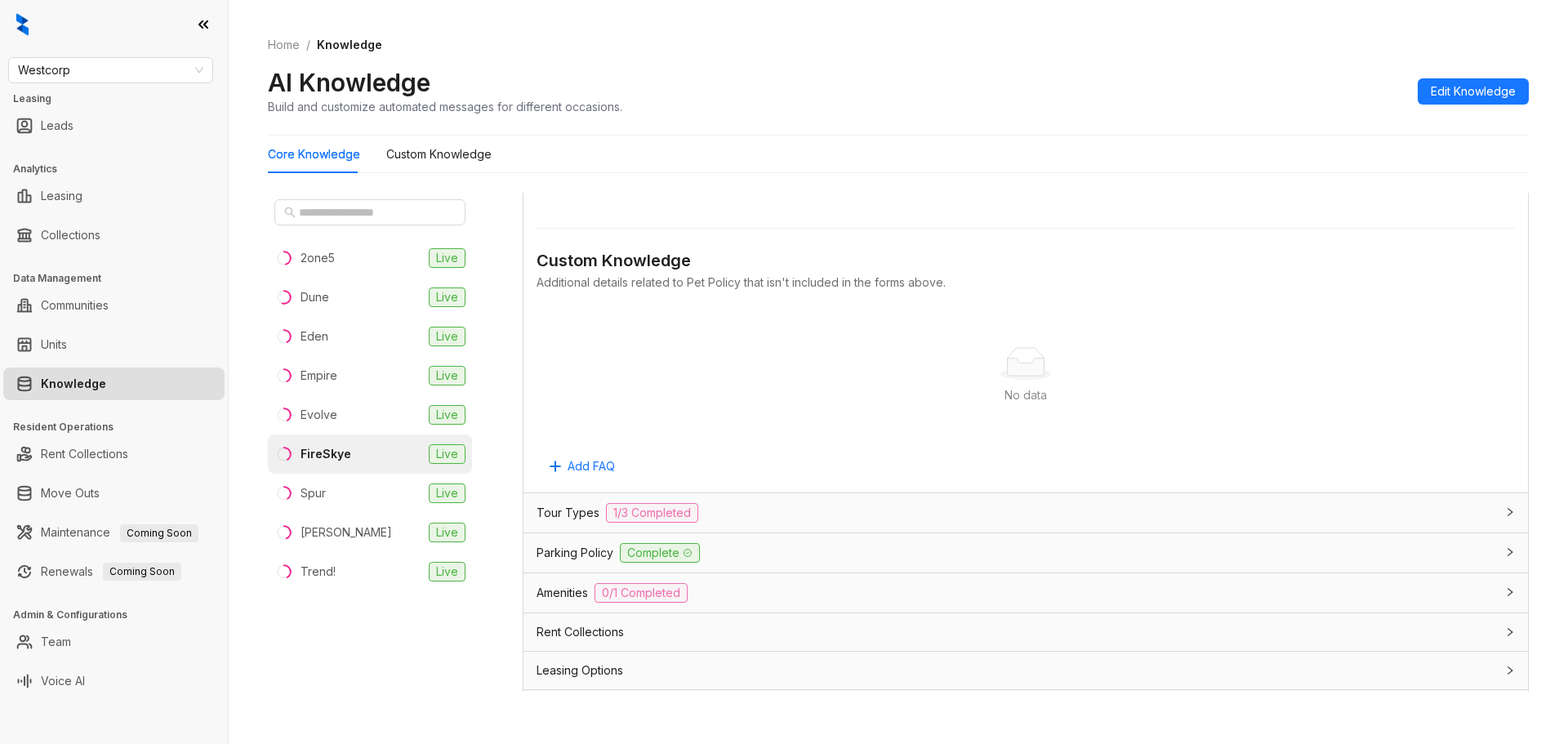
click at [932, 523] on div "Tour Types 1/3 Completed" at bounding box center [1015, 513] width 958 height 20
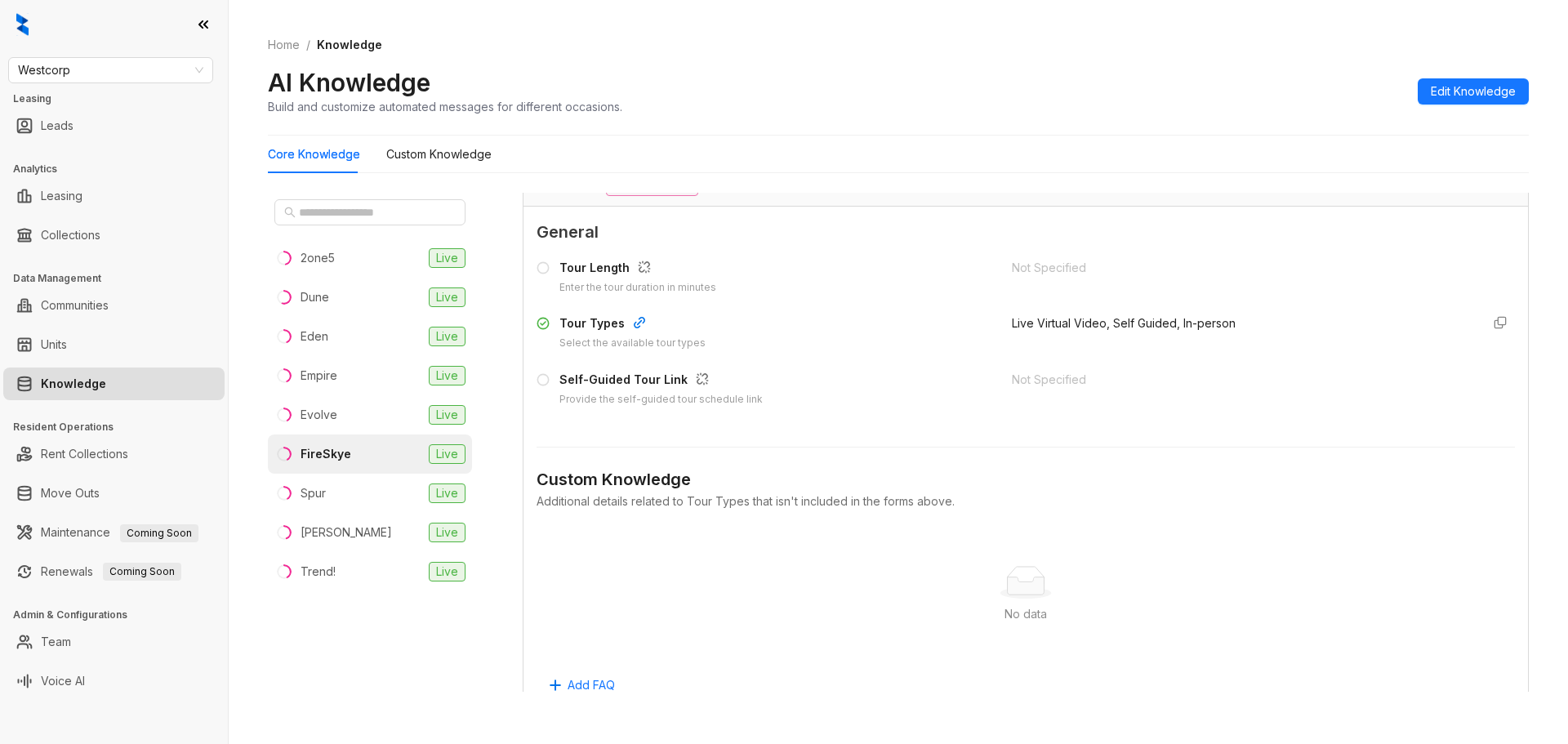
scroll to position [6193, 0]
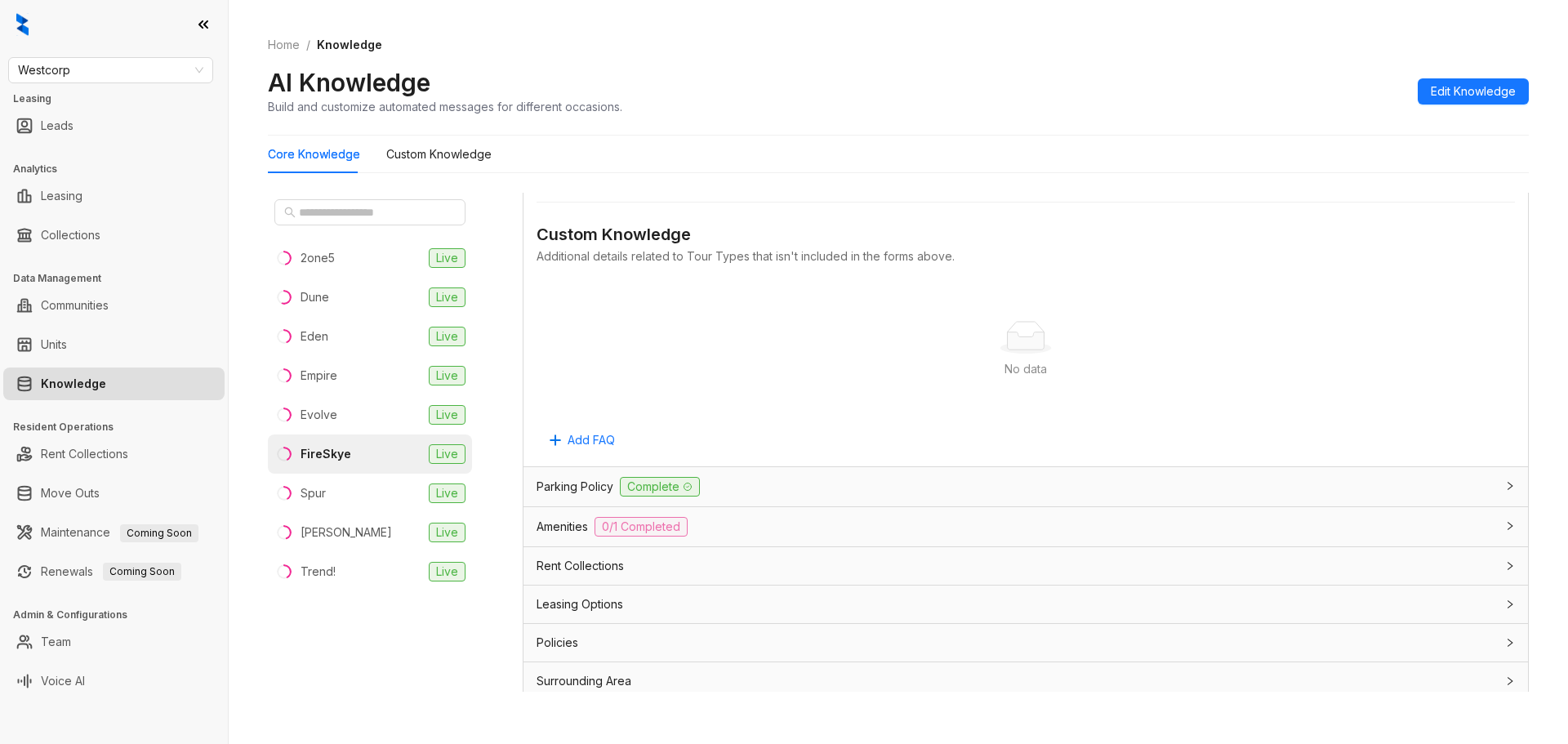
click at [925, 497] on div "Parking Policy Complete" at bounding box center [1015, 487] width 958 height 20
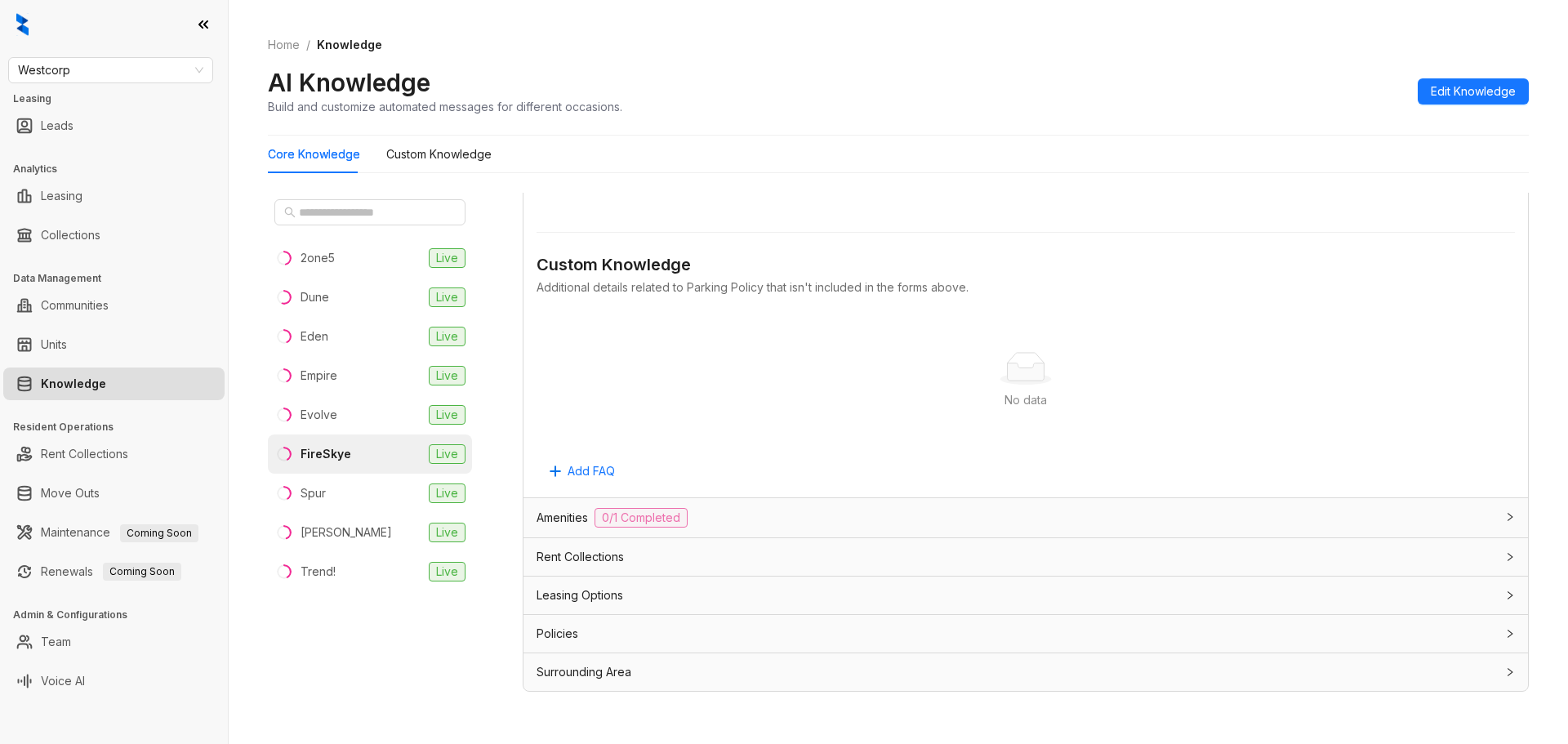
scroll to position [51, 0]
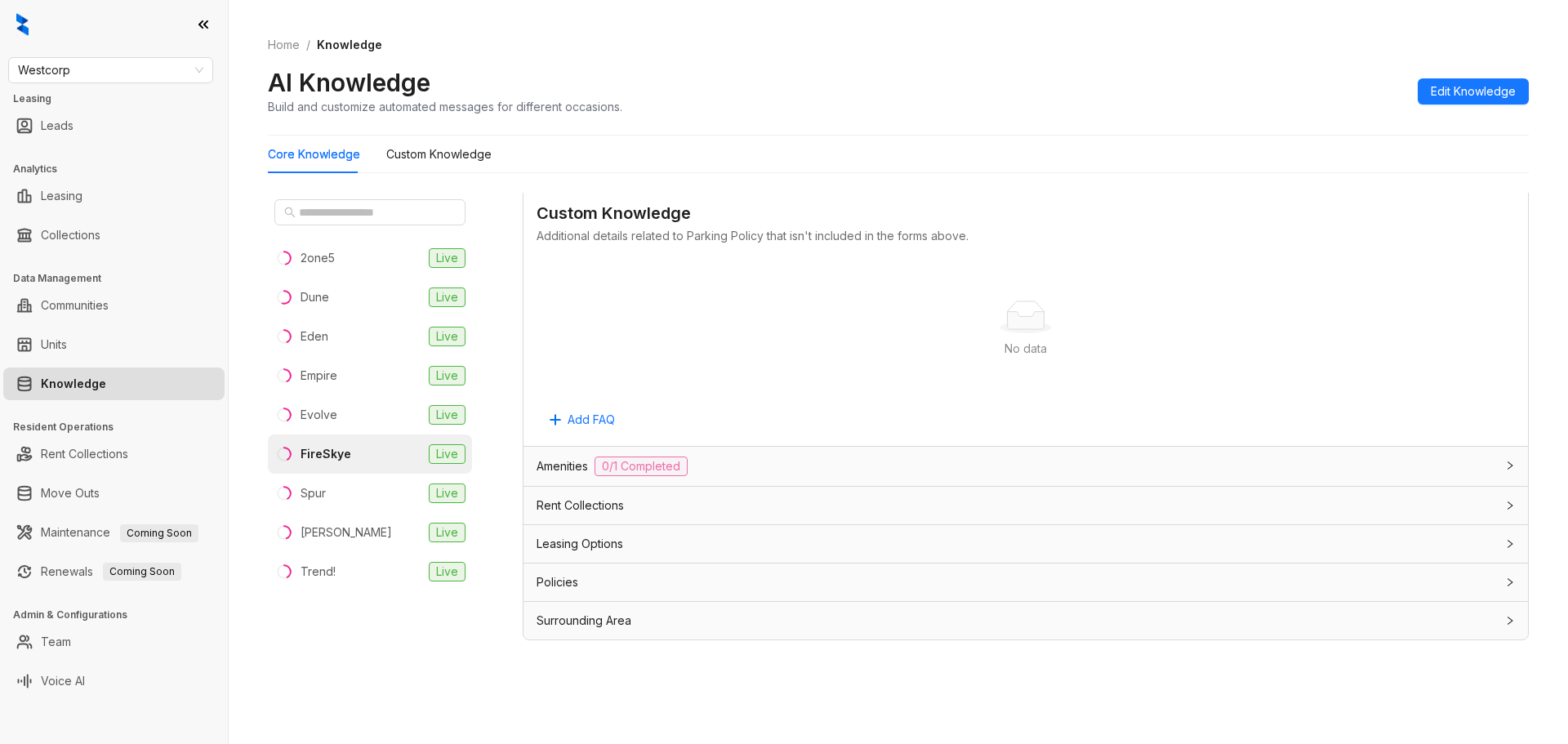
click at [849, 501] on div "Rent Collections" at bounding box center [1015, 506] width 958 height 18
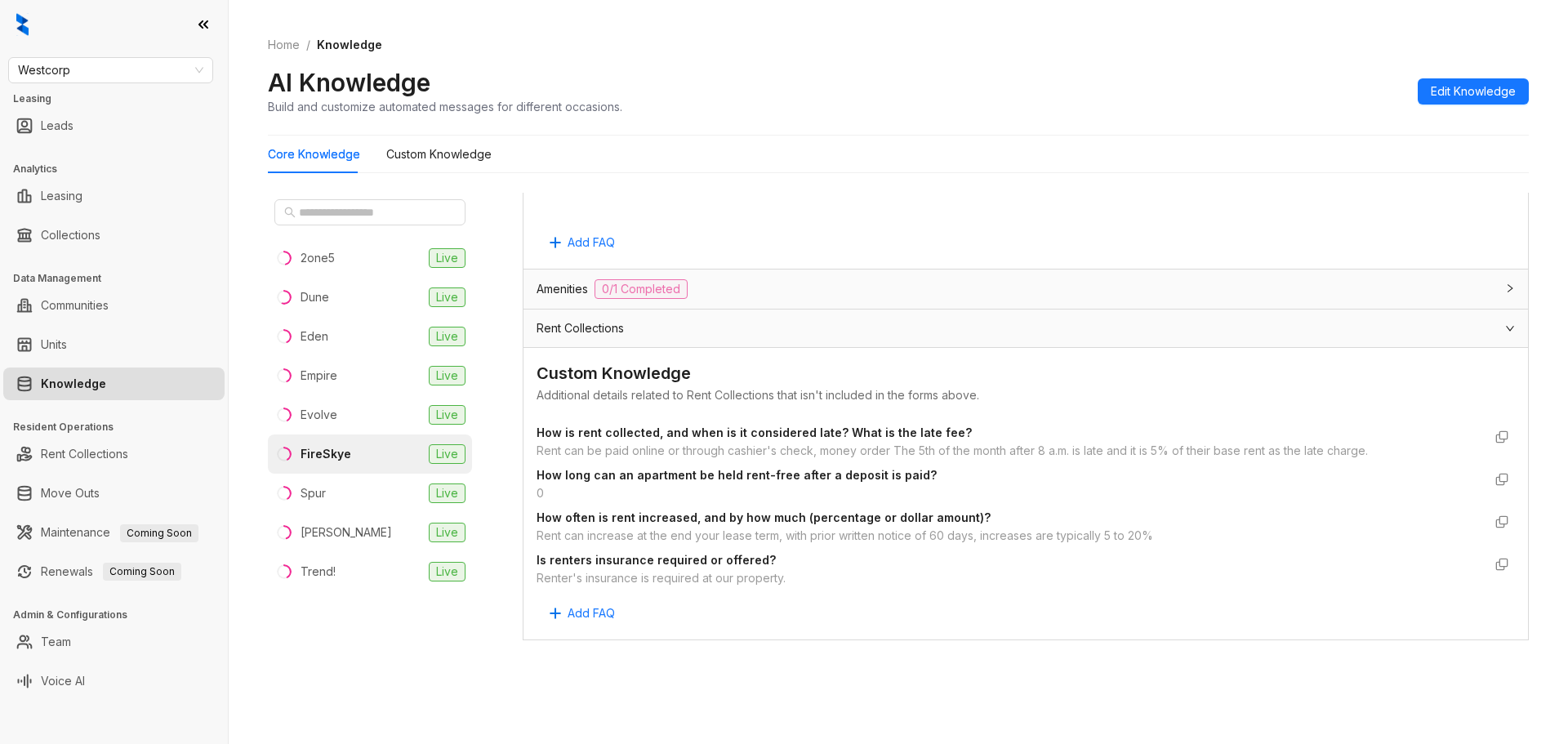
scroll to position [7520, 0]
